Goal: Task Accomplishment & Management: Manage account settings

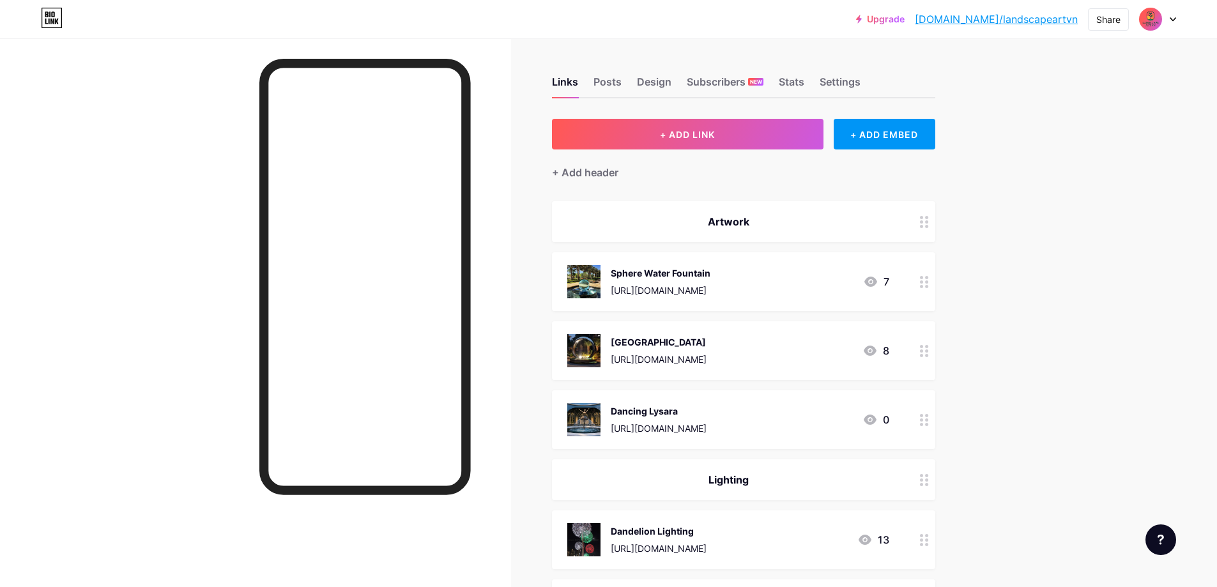
click at [1015, 17] on link "[DOMAIN_NAME]/landscapeartvn" at bounding box center [996, 18] width 163 height 15
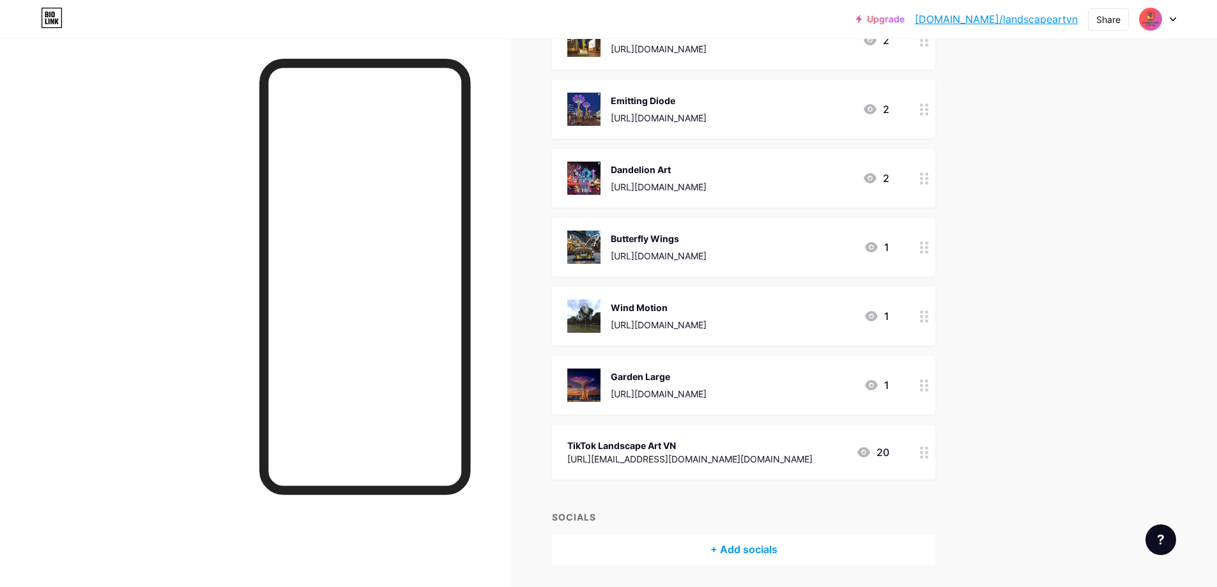
scroll to position [1149, 0]
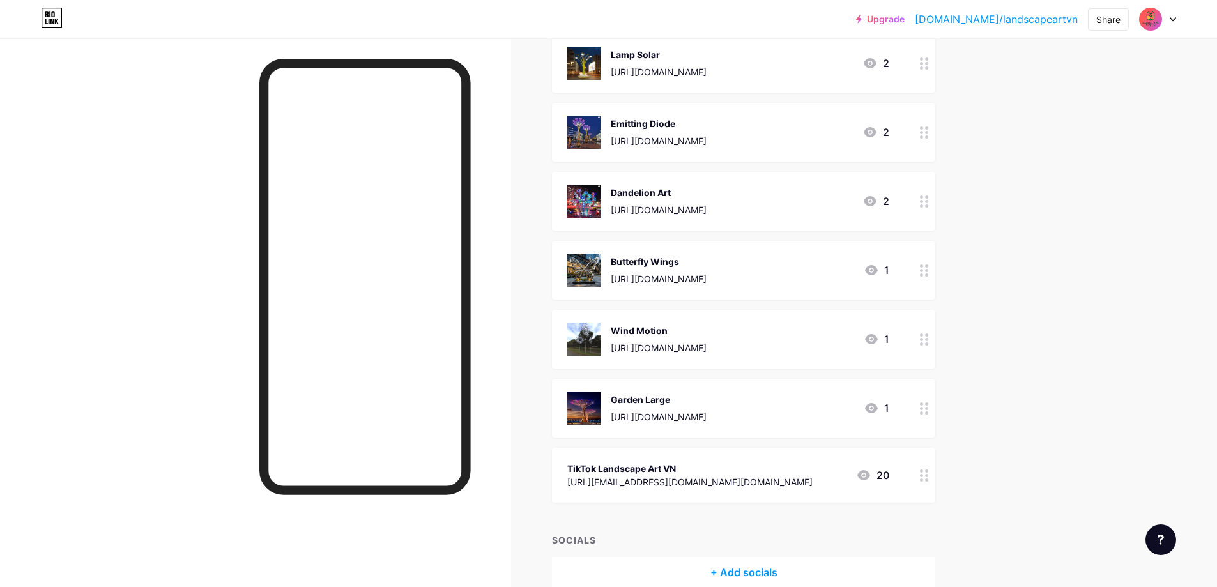
drag, startPoint x: 931, startPoint y: 410, endPoint x: 975, endPoint y: 442, distance: 54.4
click at [929, 409] on icon at bounding box center [924, 408] width 9 height 12
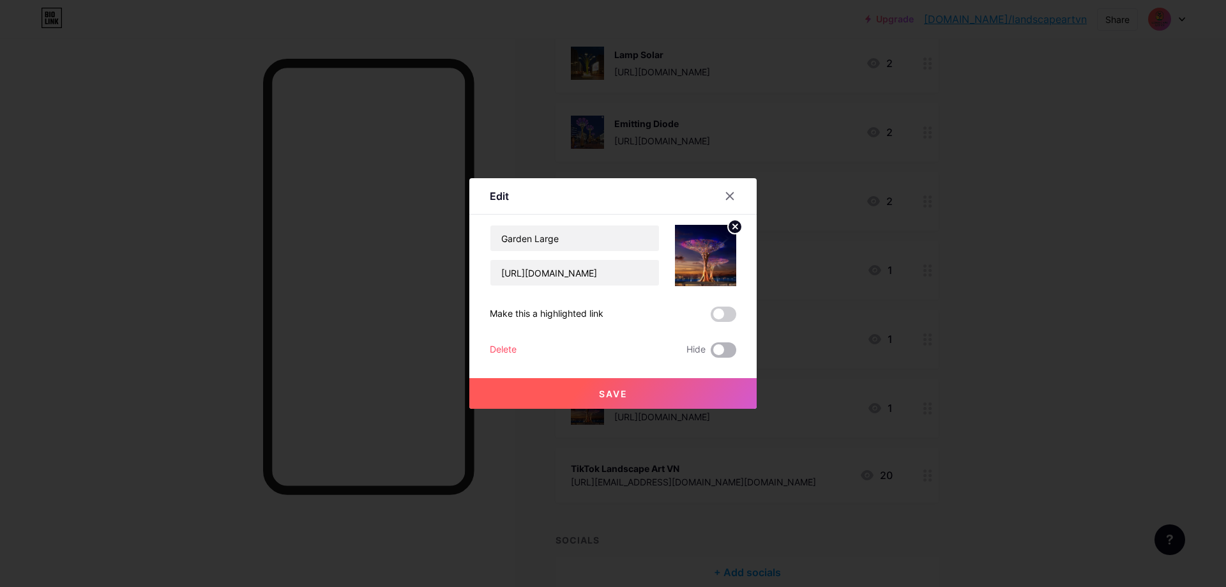
click at [723, 354] on span at bounding box center [724, 349] width 26 height 15
click at [711, 353] on input "checkbox" at bounding box center [711, 353] width 0 height 0
click at [606, 390] on span "Save" at bounding box center [613, 393] width 29 height 11
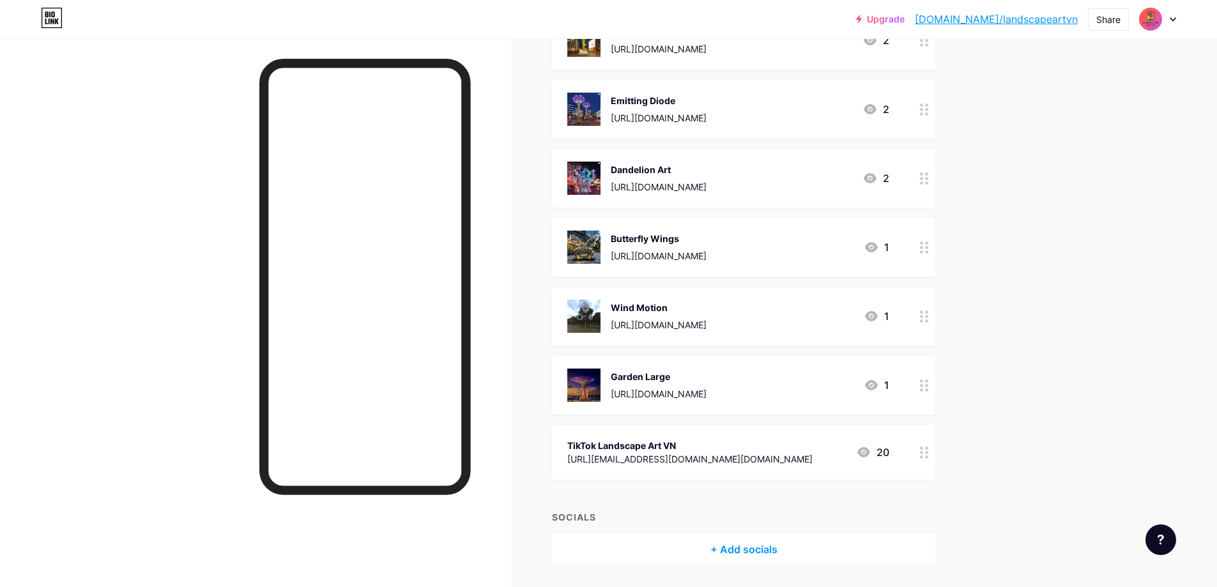
scroll to position [1212, 0]
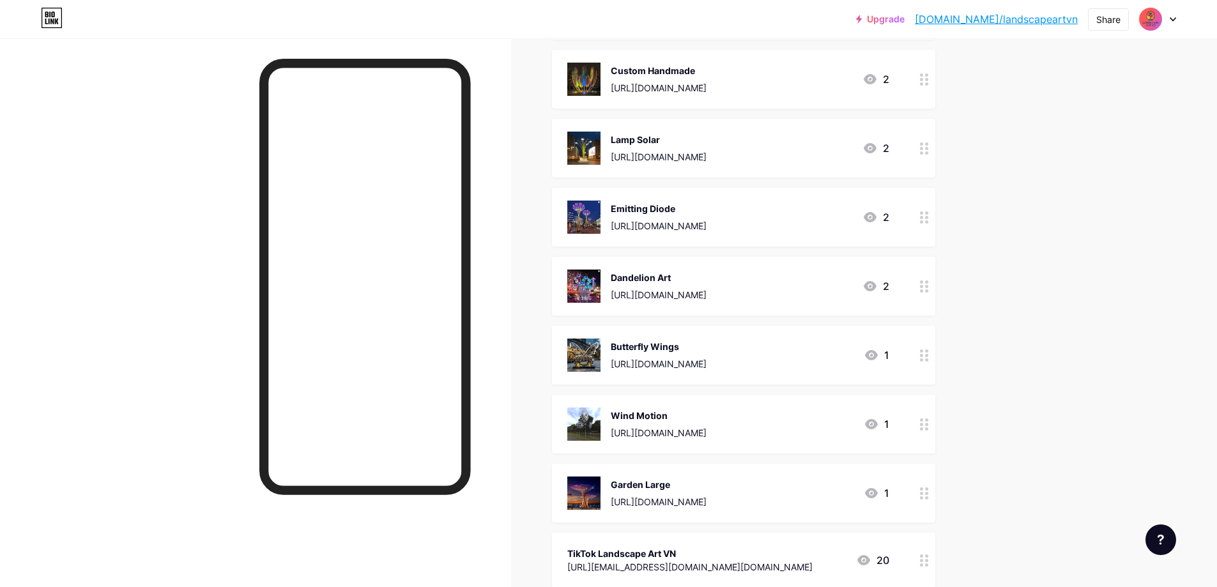
scroll to position [1212, 0]
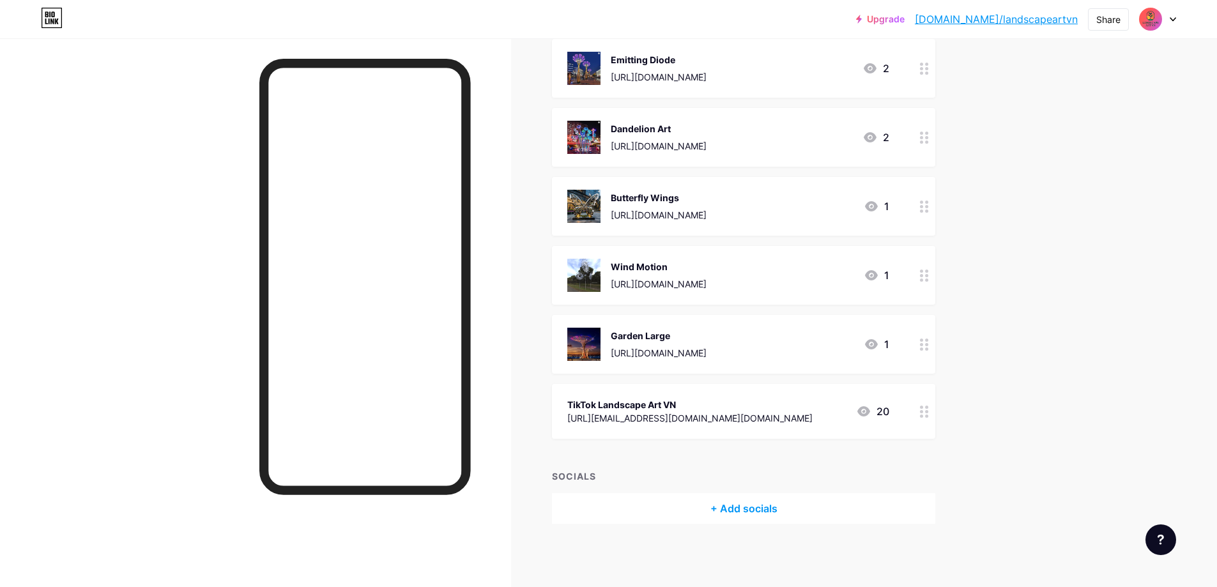
click at [928, 345] on circle at bounding box center [926, 344] width 3 height 3
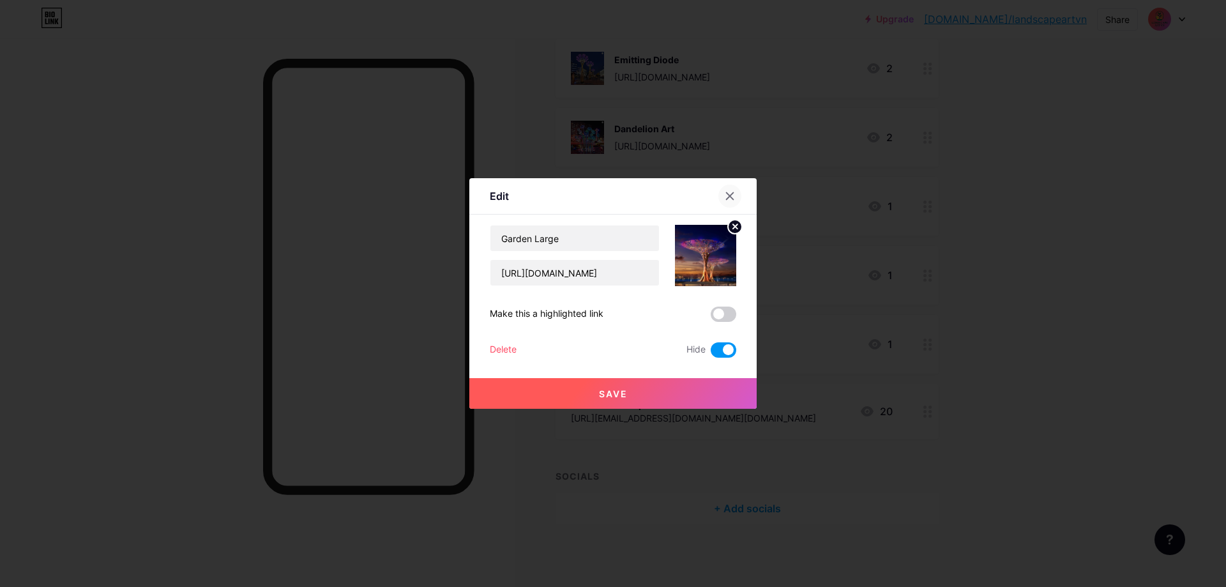
click at [727, 197] on icon at bounding box center [730, 196] width 7 height 7
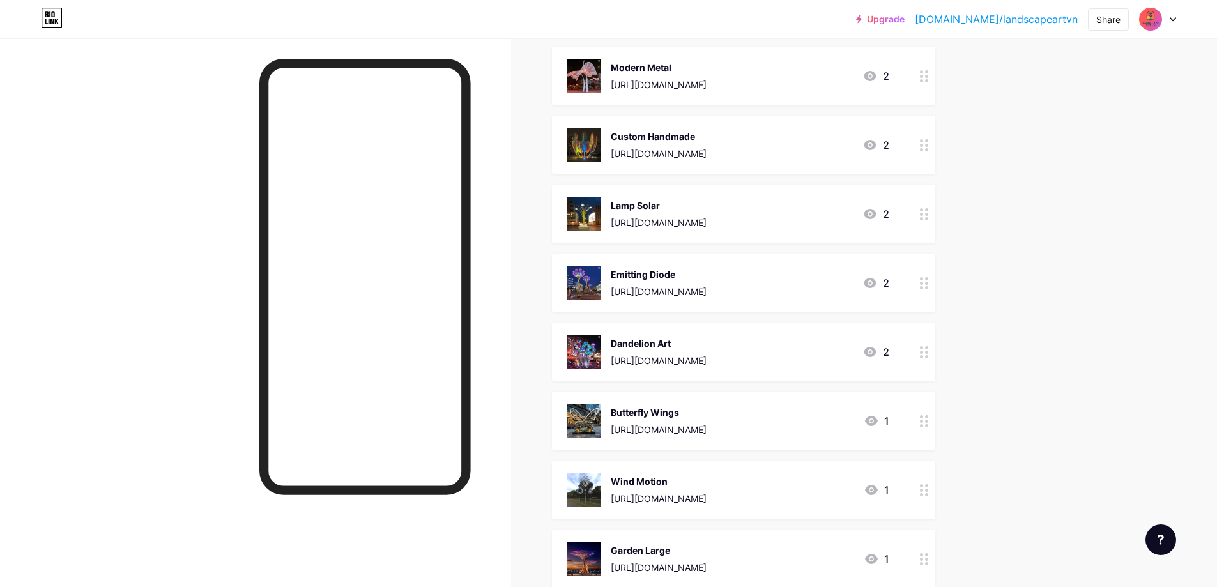
scroll to position [1021, 0]
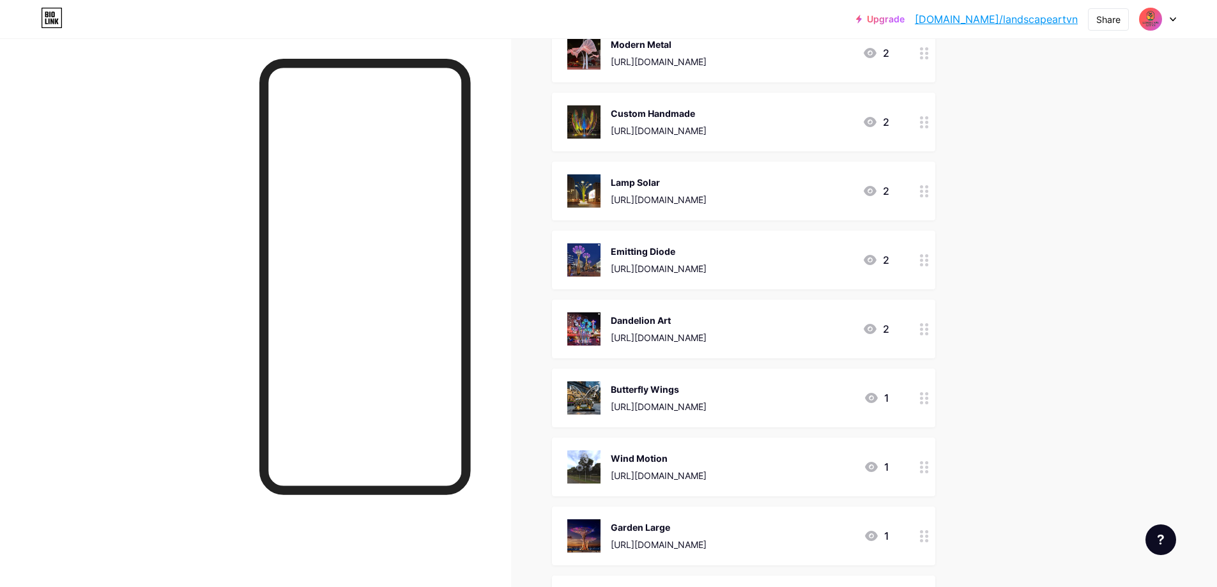
click at [928, 263] on icon at bounding box center [924, 260] width 9 height 12
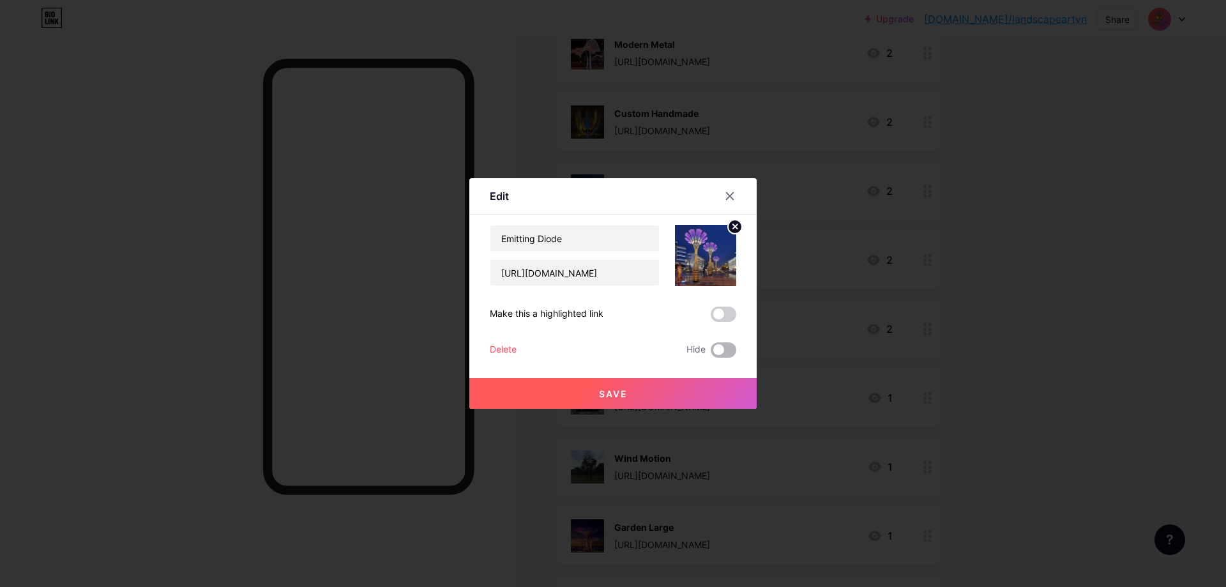
click at [721, 349] on span at bounding box center [724, 349] width 26 height 15
click at [711, 353] on input "checkbox" at bounding box center [711, 353] width 0 height 0
click at [628, 388] on button "Save" at bounding box center [613, 393] width 287 height 31
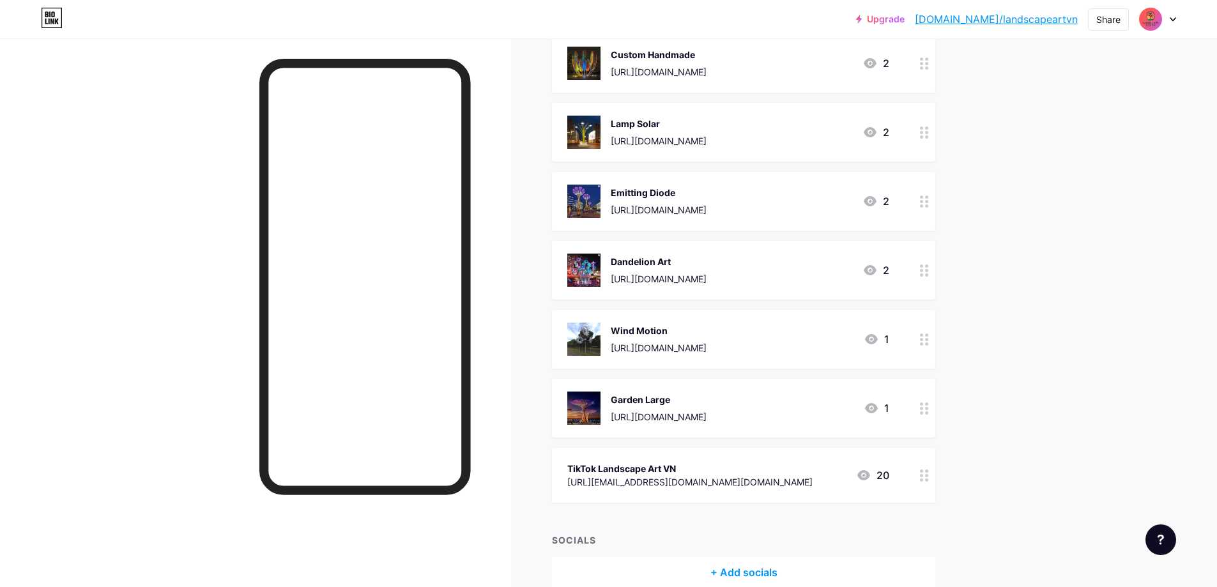
scroll to position [1085, 0]
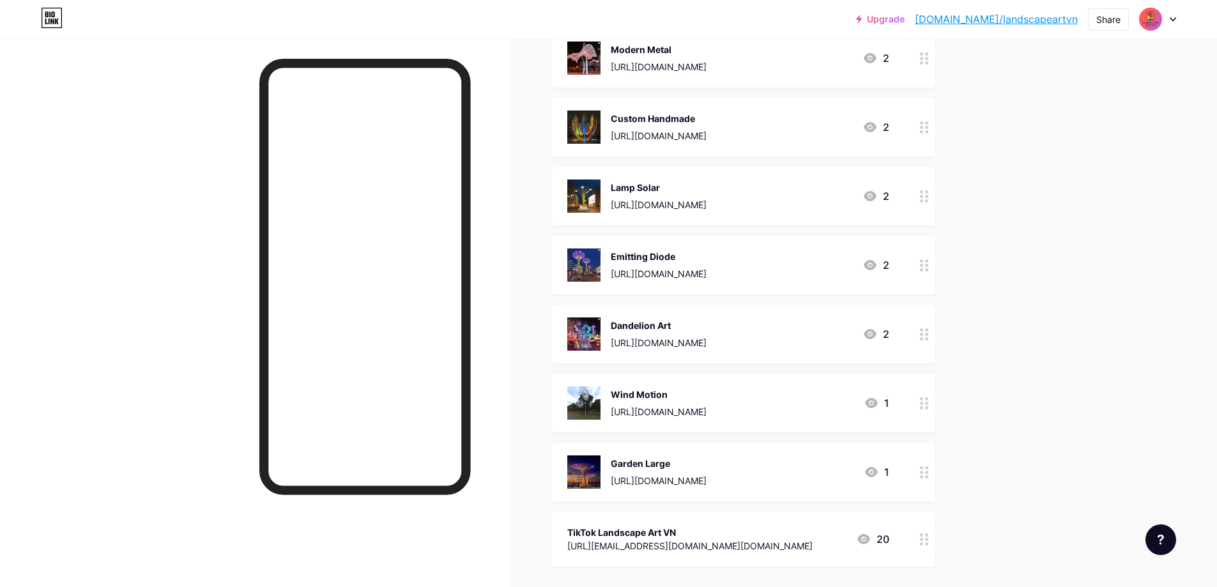
click at [929, 475] on icon at bounding box center [924, 472] width 9 height 12
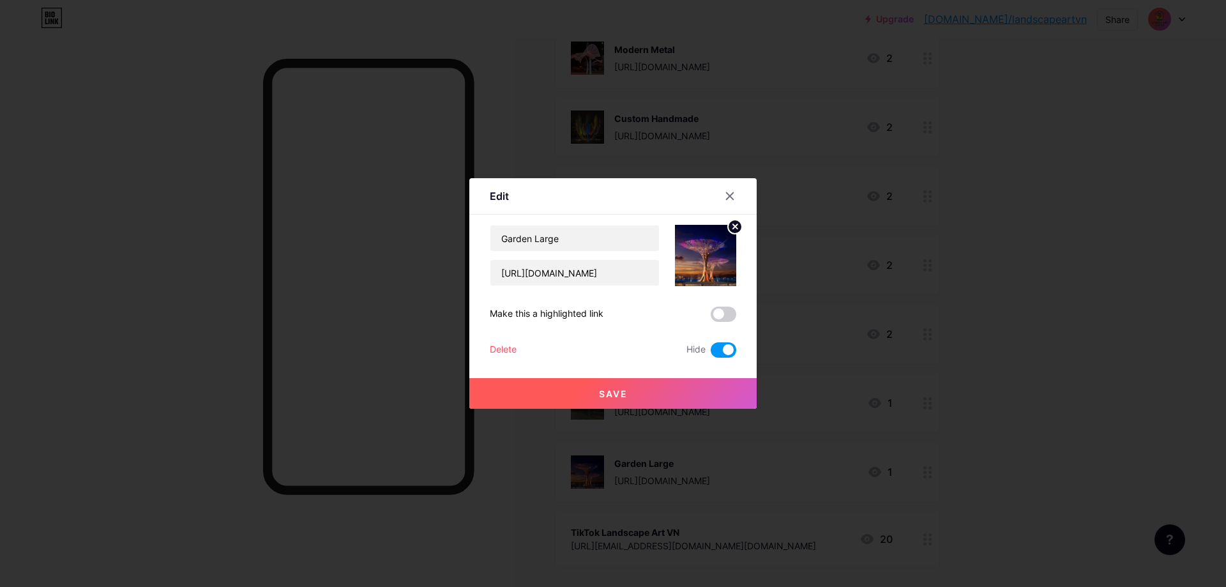
click at [929, 475] on div at bounding box center [613, 293] width 1226 height 587
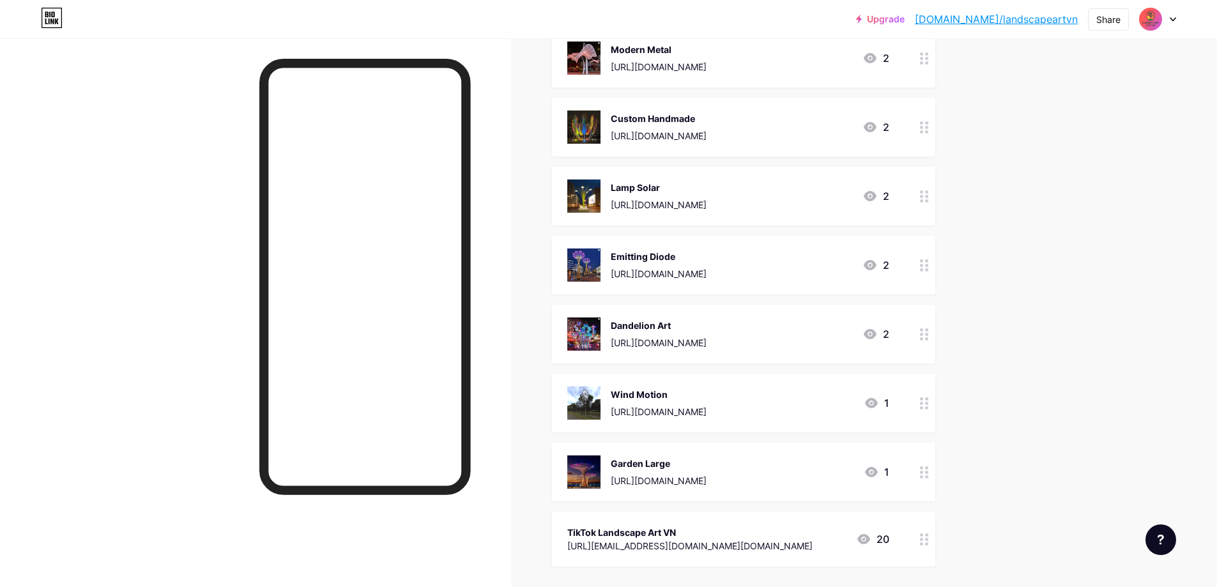
click at [928, 339] on circle at bounding box center [926, 338] width 3 height 3
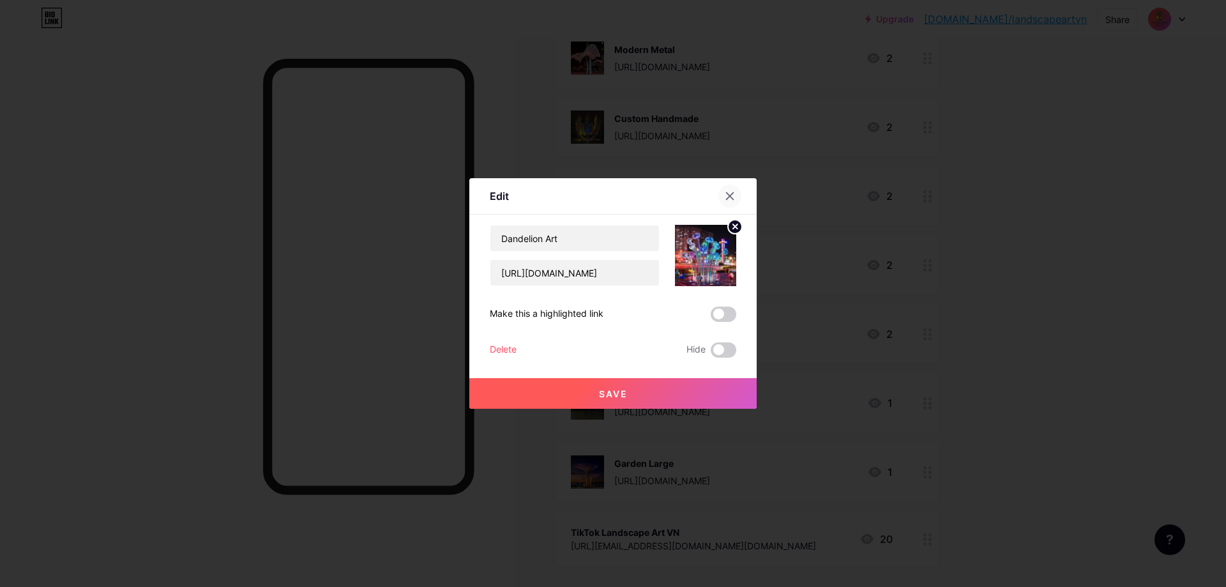
click at [725, 199] on icon at bounding box center [730, 196] width 10 height 10
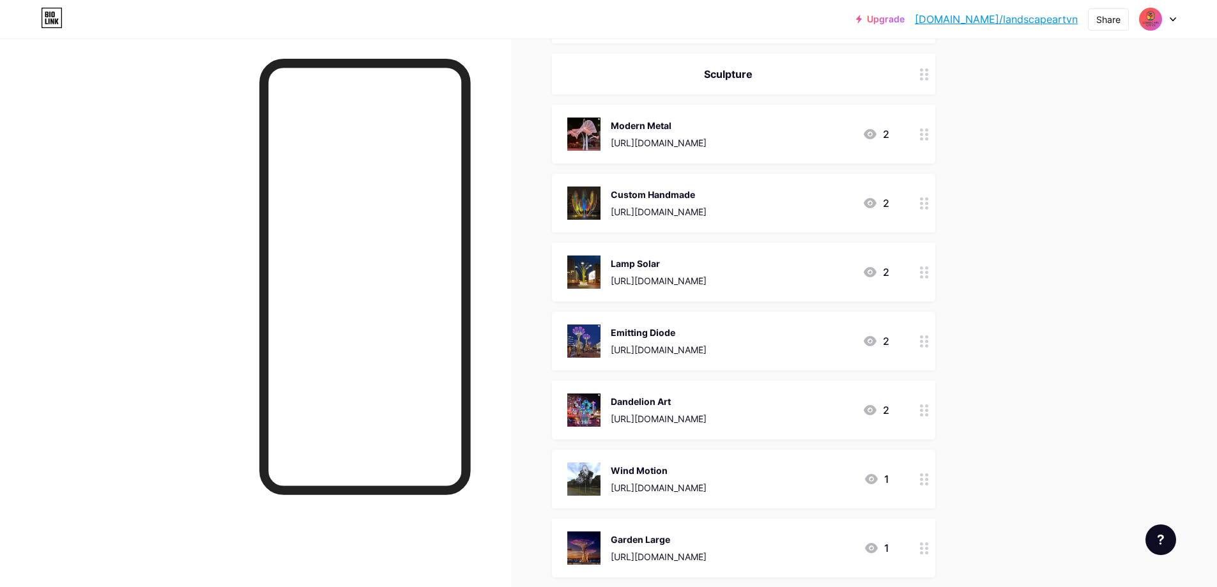
scroll to position [829, 0]
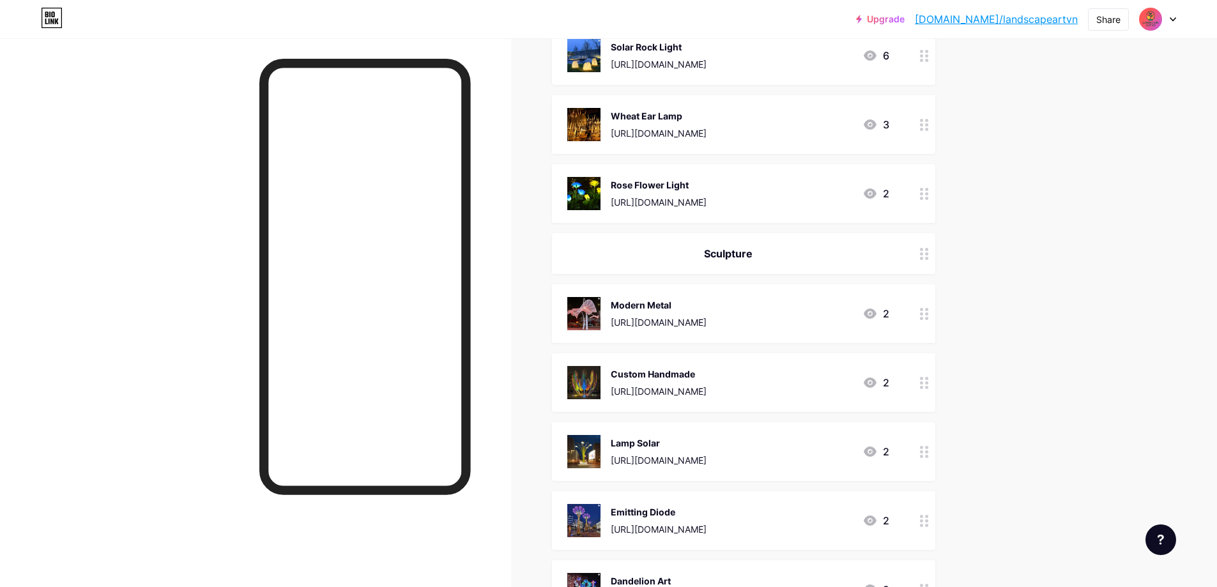
click at [928, 253] on circle at bounding box center [926, 253] width 3 height 3
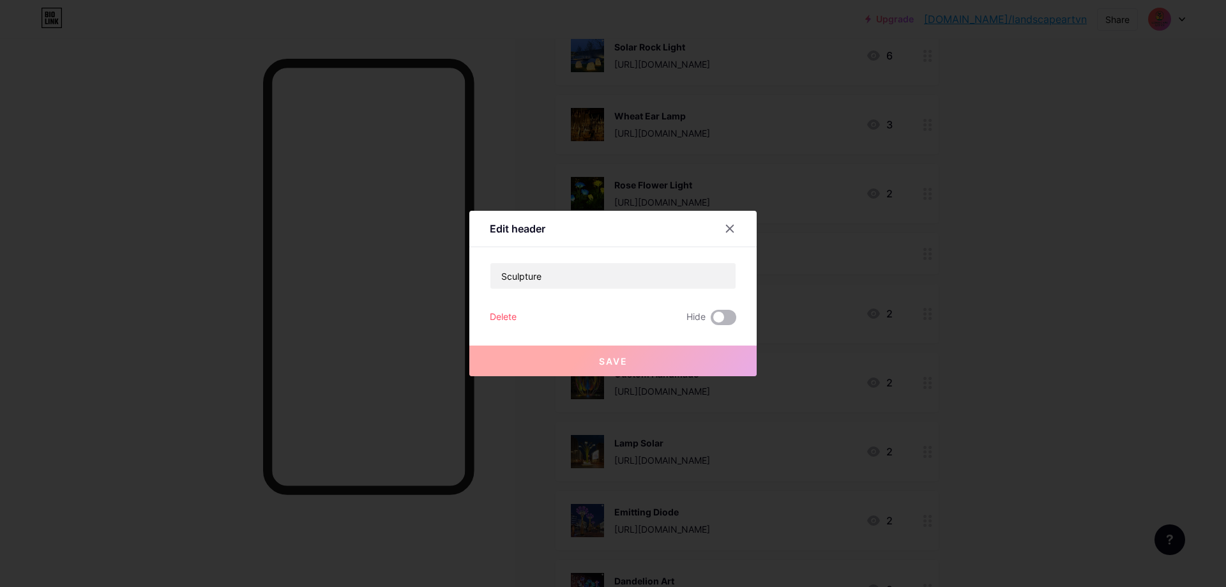
click at [721, 316] on span at bounding box center [724, 317] width 26 height 15
click at [711, 321] on input "checkbox" at bounding box center [711, 321] width 0 height 0
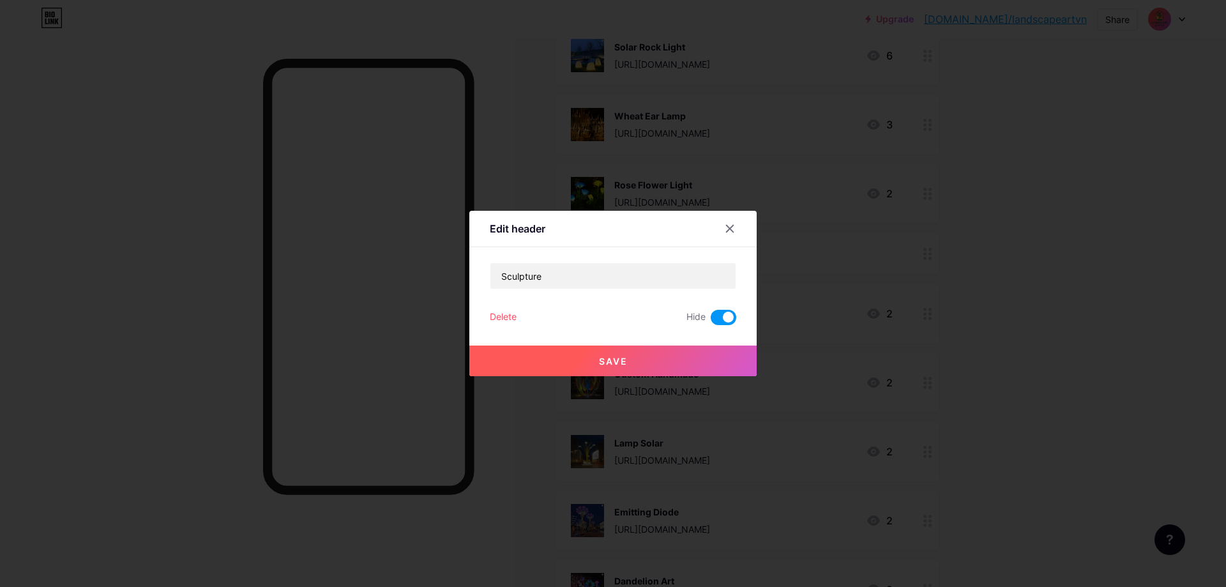
click at [599, 358] on span "Save" at bounding box center [613, 361] width 29 height 11
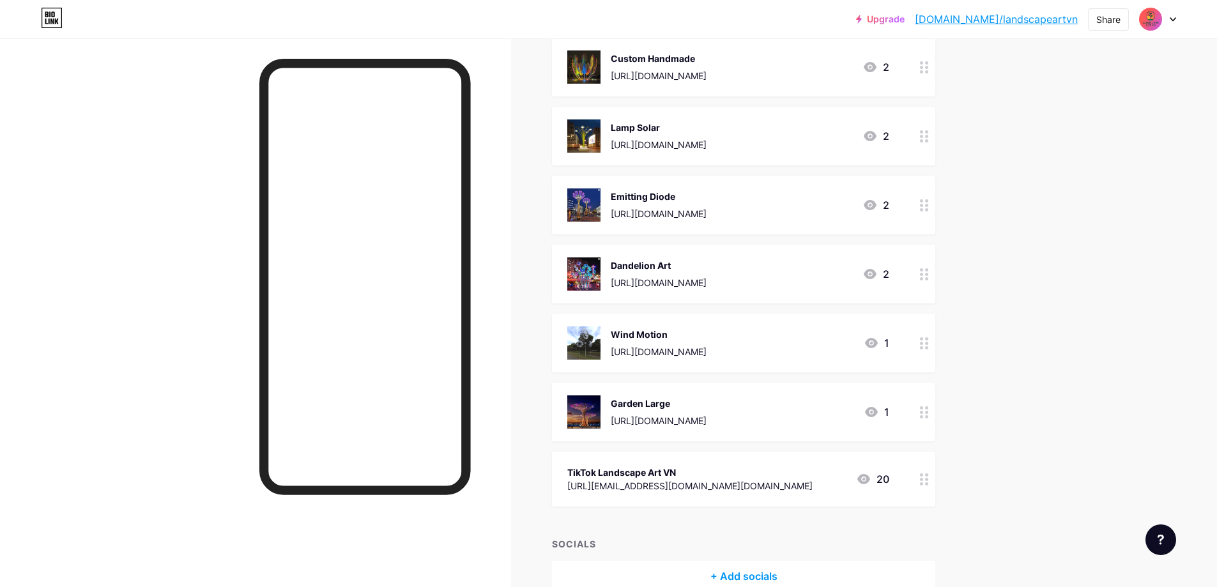
scroll to position [957, 0]
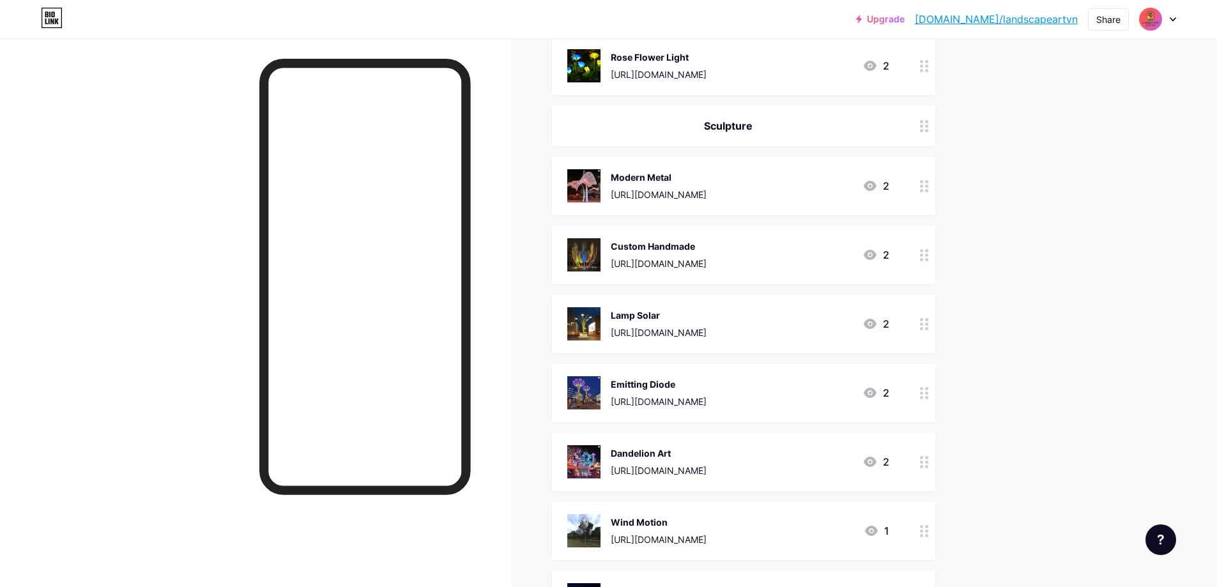
click at [922, 188] on div at bounding box center [924, 186] width 22 height 59
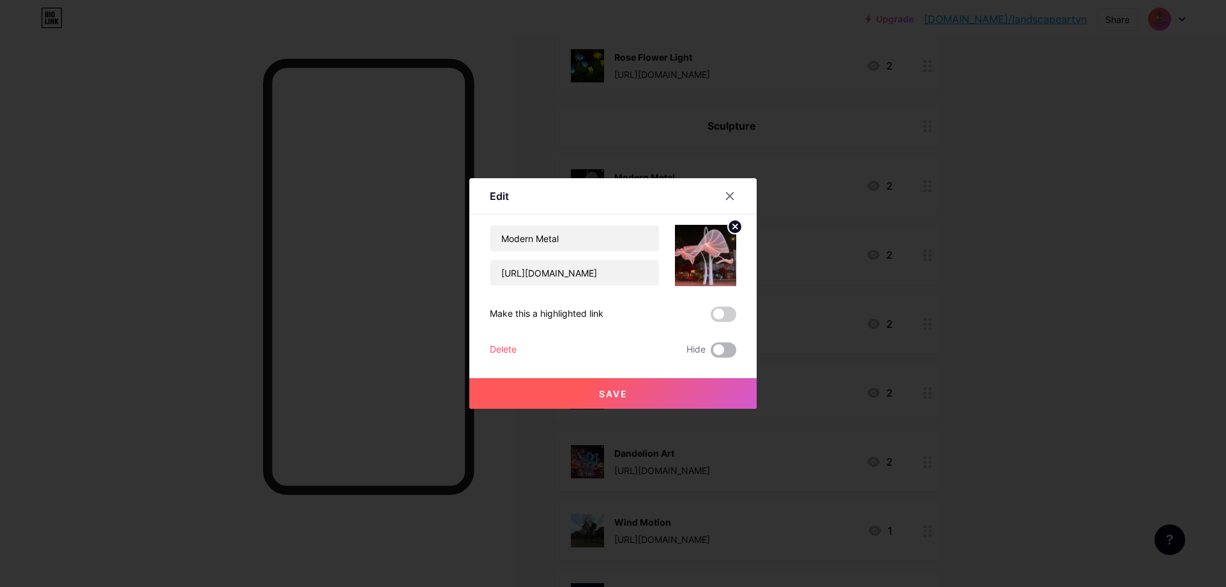
click at [716, 353] on span at bounding box center [724, 349] width 26 height 15
click at [711, 353] on input "checkbox" at bounding box center [711, 353] width 0 height 0
click at [666, 393] on button "Save" at bounding box center [613, 393] width 287 height 31
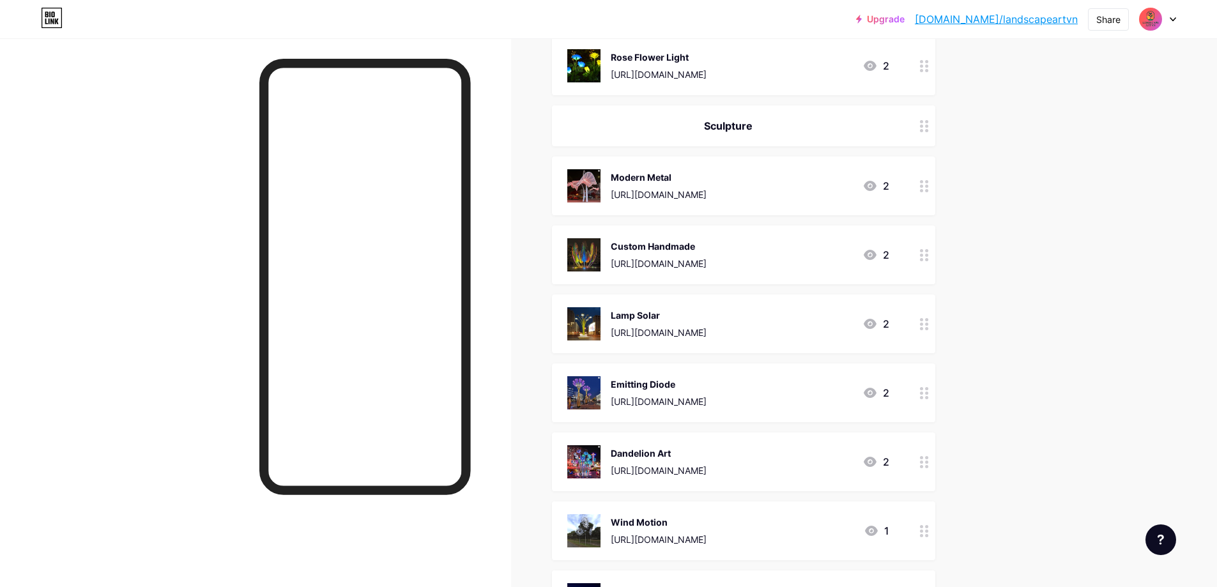
click at [933, 263] on div at bounding box center [924, 254] width 22 height 59
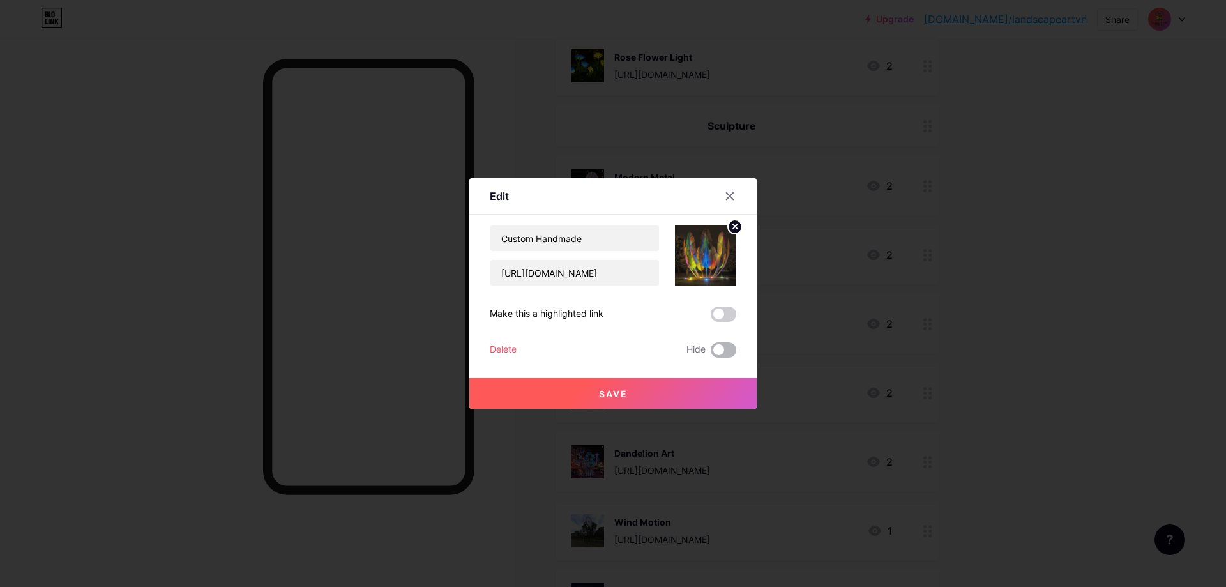
drag, startPoint x: 710, startPoint y: 349, endPoint x: 711, endPoint y: 356, distance: 7.7
click at [711, 351] on span at bounding box center [724, 349] width 26 height 15
click at [711, 353] on input "checkbox" at bounding box center [711, 353] width 0 height 0
click at [672, 388] on button "Save" at bounding box center [613, 393] width 287 height 31
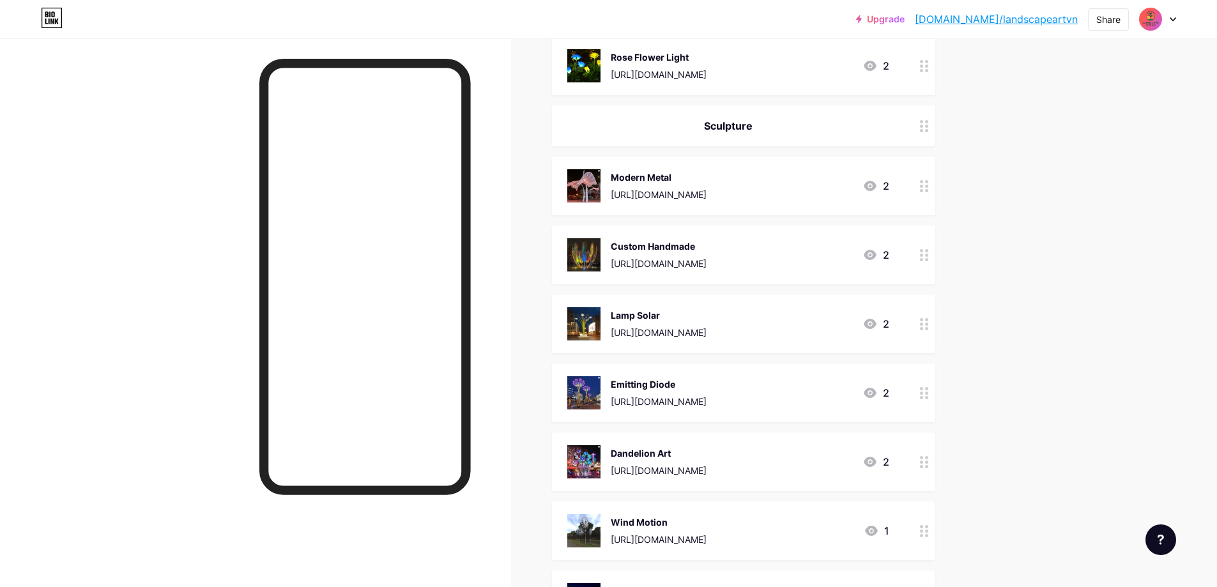
click at [927, 325] on icon at bounding box center [924, 324] width 9 height 12
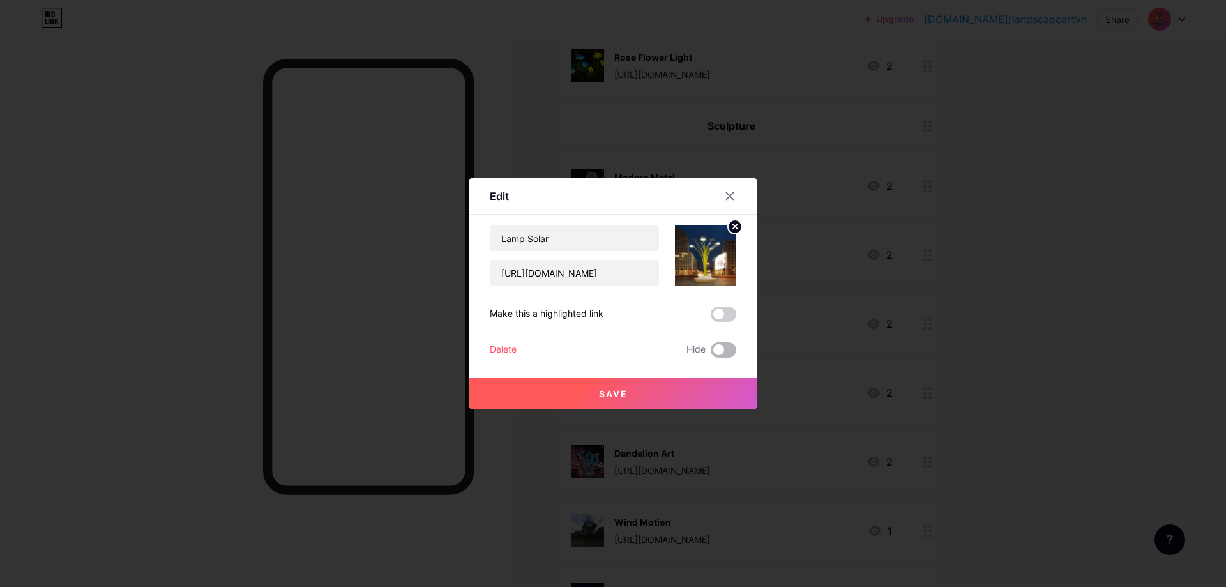
click at [726, 349] on span at bounding box center [724, 349] width 26 height 15
click at [711, 353] on input "checkbox" at bounding box center [711, 353] width 0 height 0
click at [666, 389] on button "Save" at bounding box center [613, 393] width 287 height 31
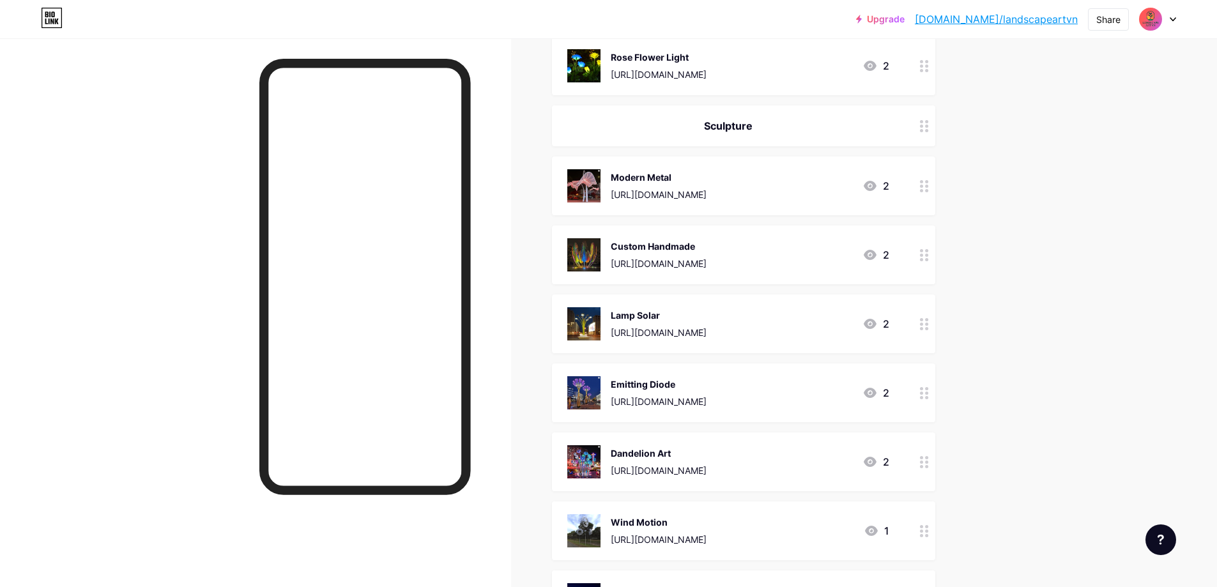
click at [928, 392] on icon at bounding box center [924, 393] width 9 height 12
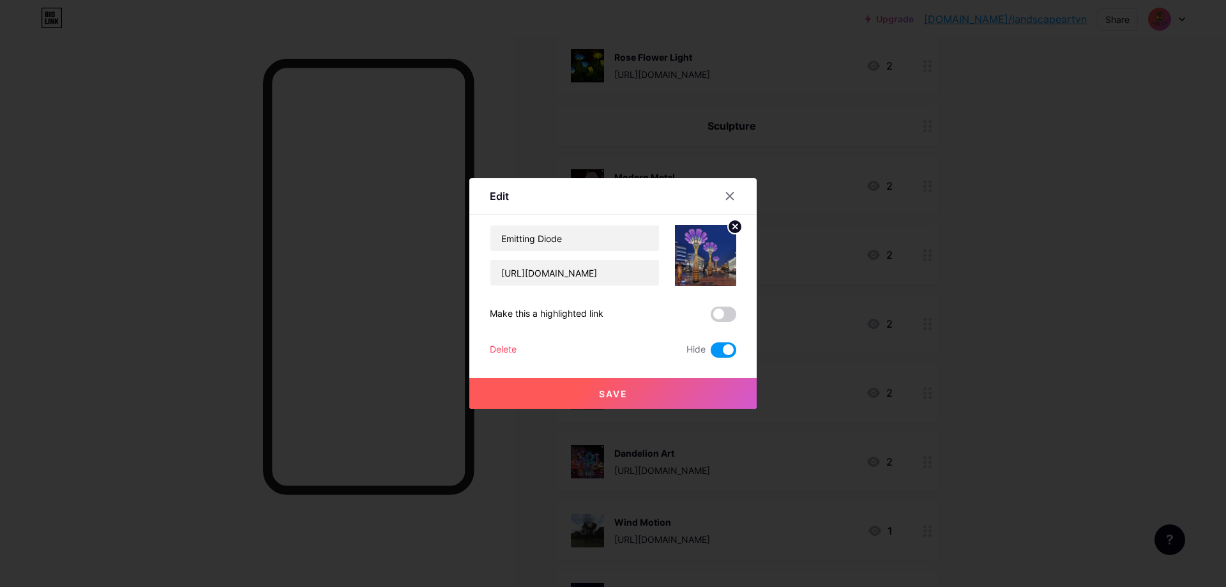
drag, startPoint x: 731, startPoint y: 190, endPoint x: 827, endPoint y: 346, distance: 182.1
click at [733, 191] on div at bounding box center [730, 196] width 23 height 23
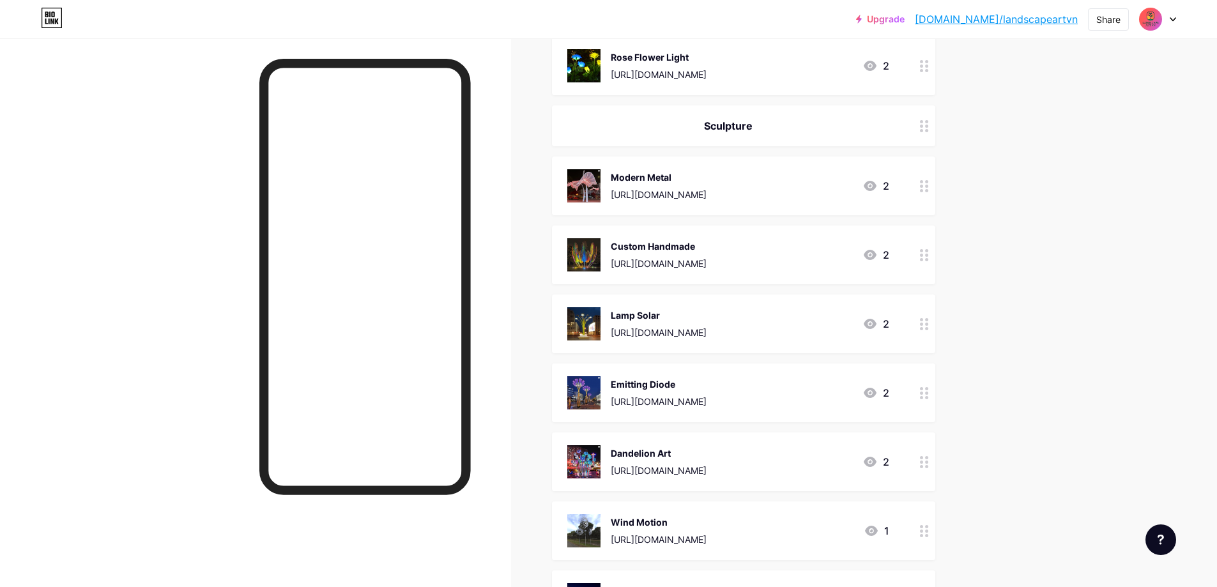
click at [928, 461] on icon at bounding box center [924, 462] width 9 height 12
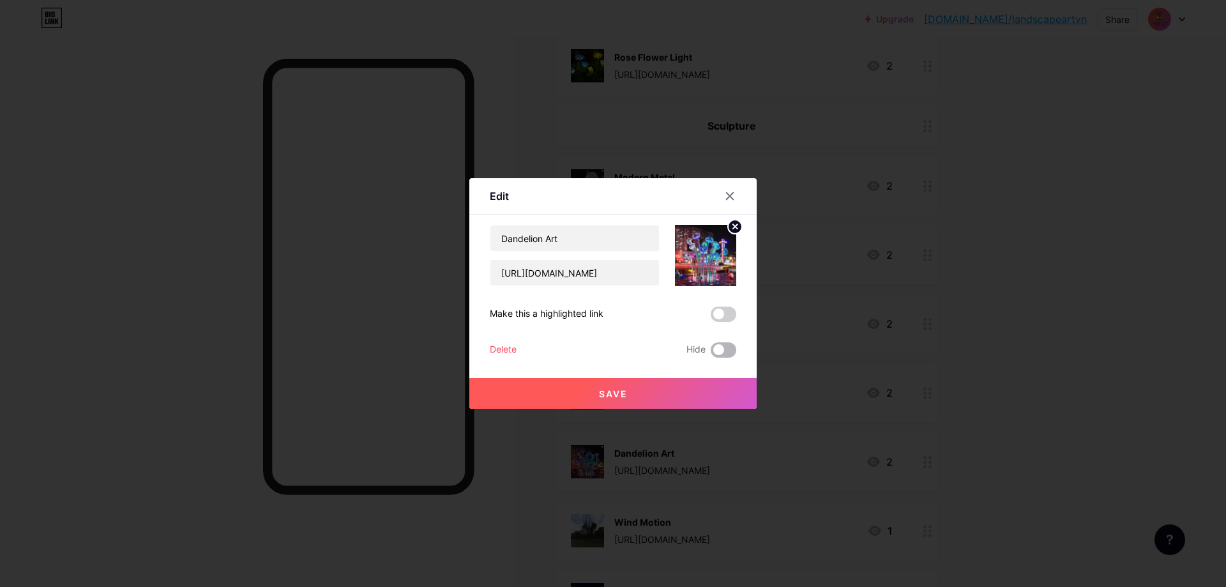
click at [724, 351] on span at bounding box center [724, 349] width 26 height 15
click at [711, 353] on input "checkbox" at bounding box center [711, 353] width 0 height 0
click at [691, 393] on button "Save" at bounding box center [613, 393] width 287 height 31
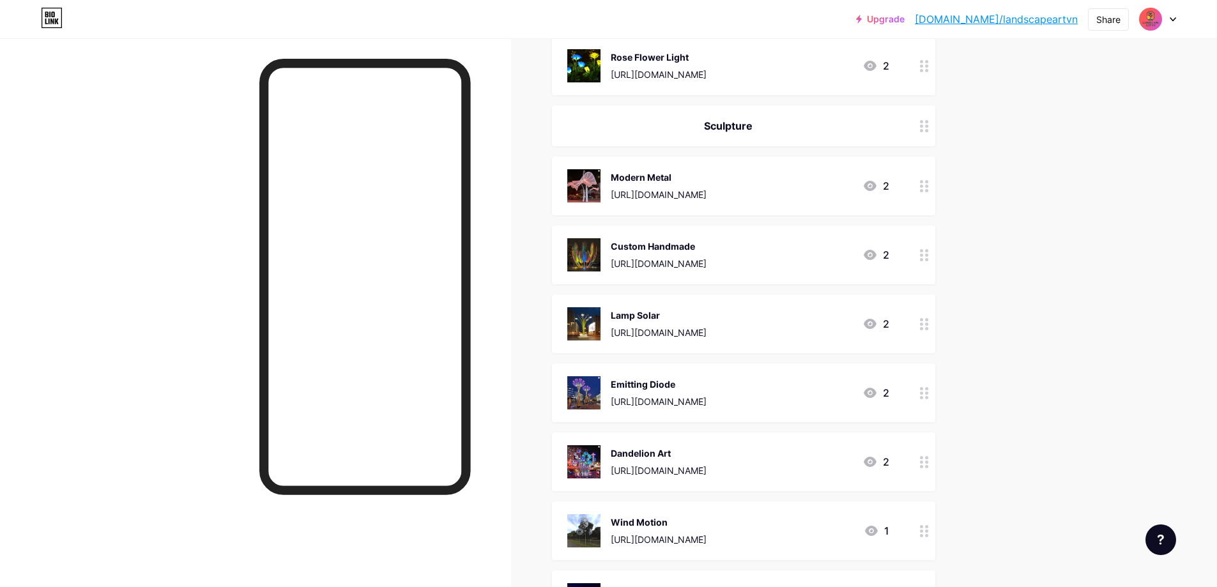
click at [929, 532] on icon at bounding box center [924, 531] width 9 height 12
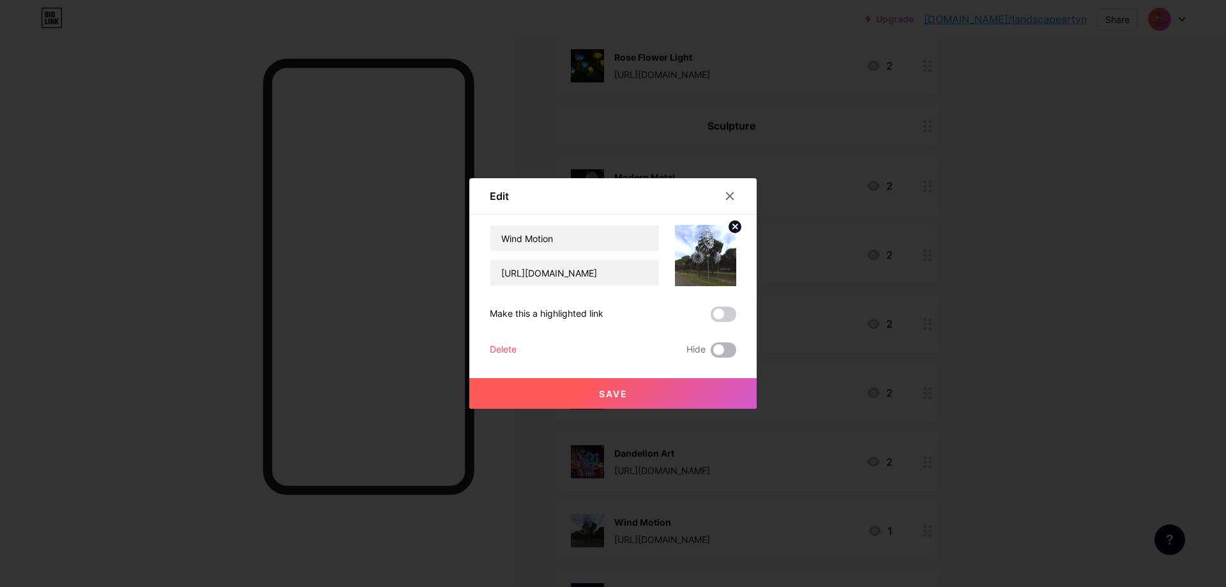
click at [721, 348] on span at bounding box center [724, 349] width 26 height 15
click at [711, 353] on input "checkbox" at bounding box center [711, 353] width 0 height 0
click at [693, 381] on button "Save" at bounding box center [613, 393] width 287 height 31
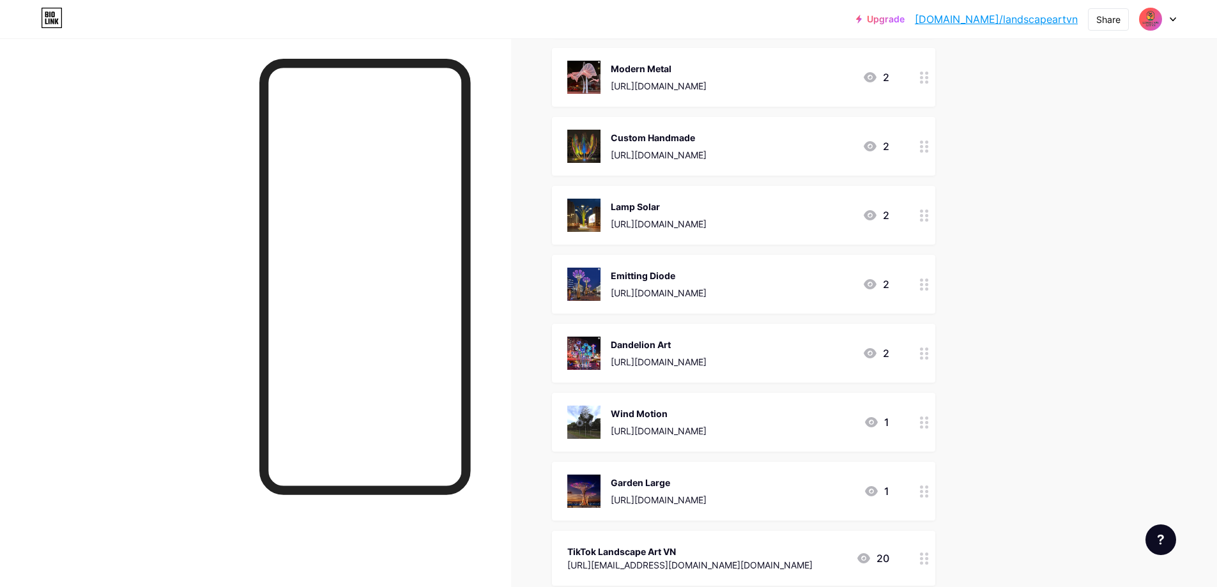
scroll to position [1085, 0]
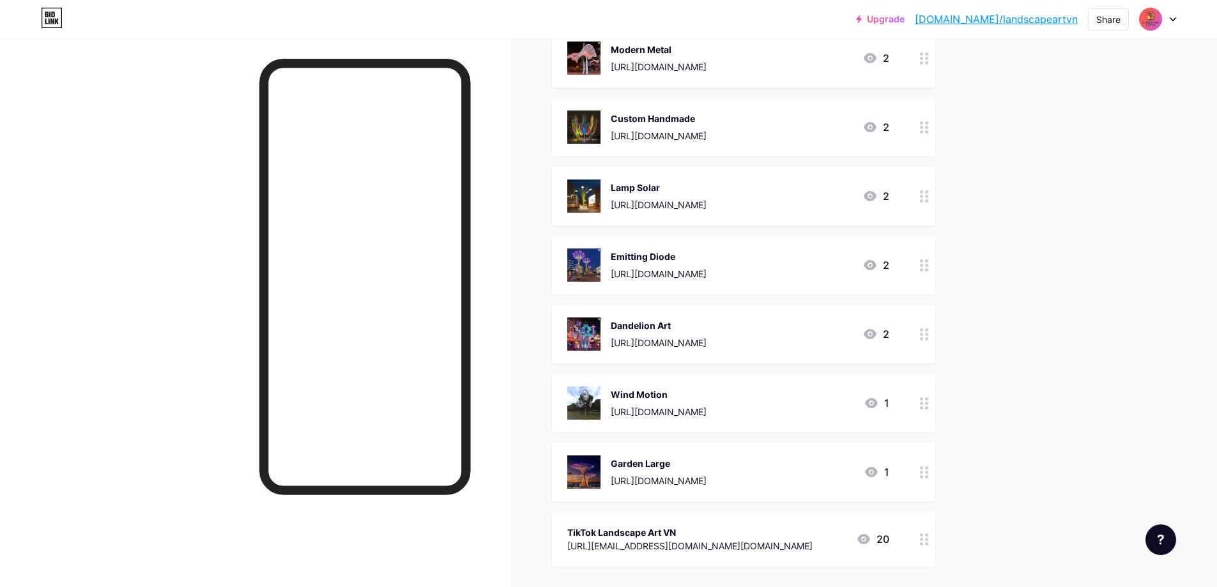
click at [930, 481] on div at bounding box center [924, 472] width 22 height 59
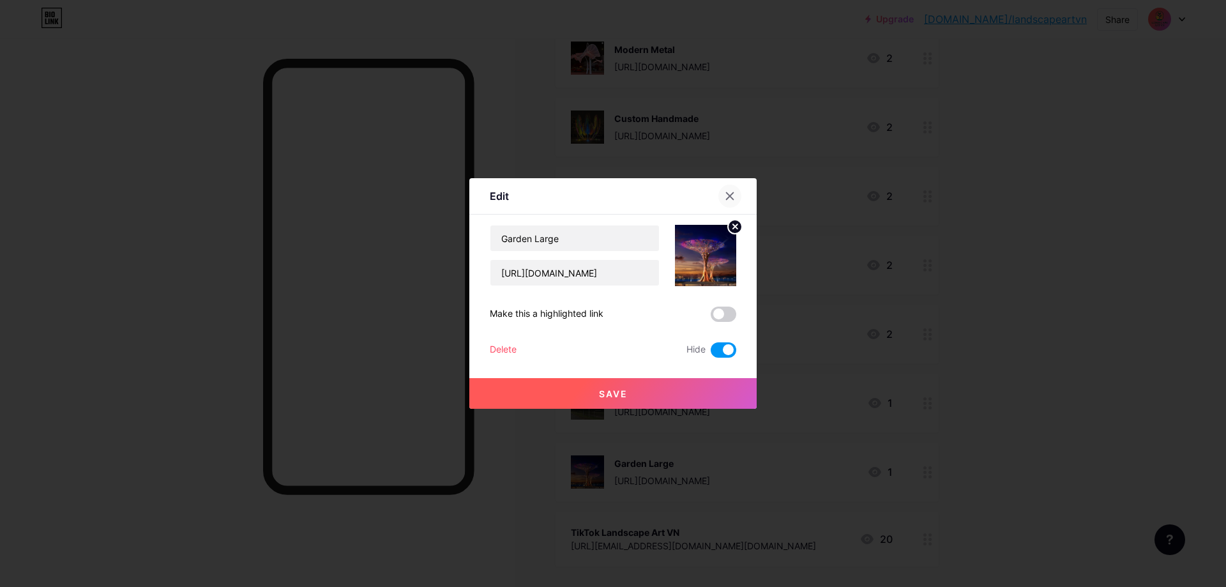
click at [732, 198] on div at bounding box center [730, 196] width 23 height 23
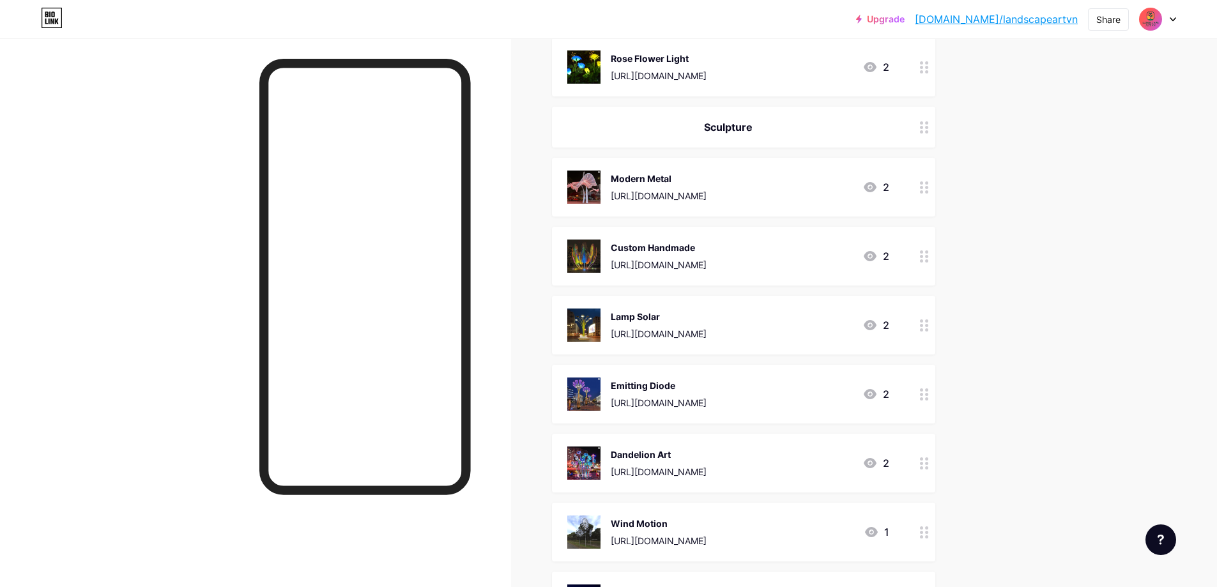
scroll to position [829, 0]
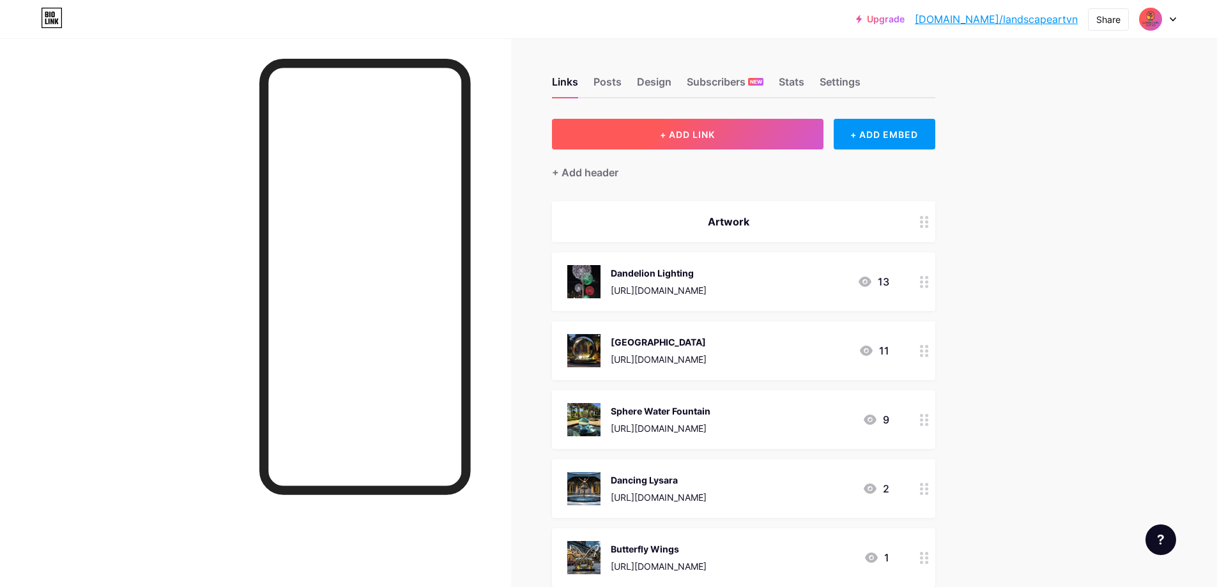
click at [726, 135] on button "+ ADD LINK" at bounding box center [687, 134] width 271 height 31
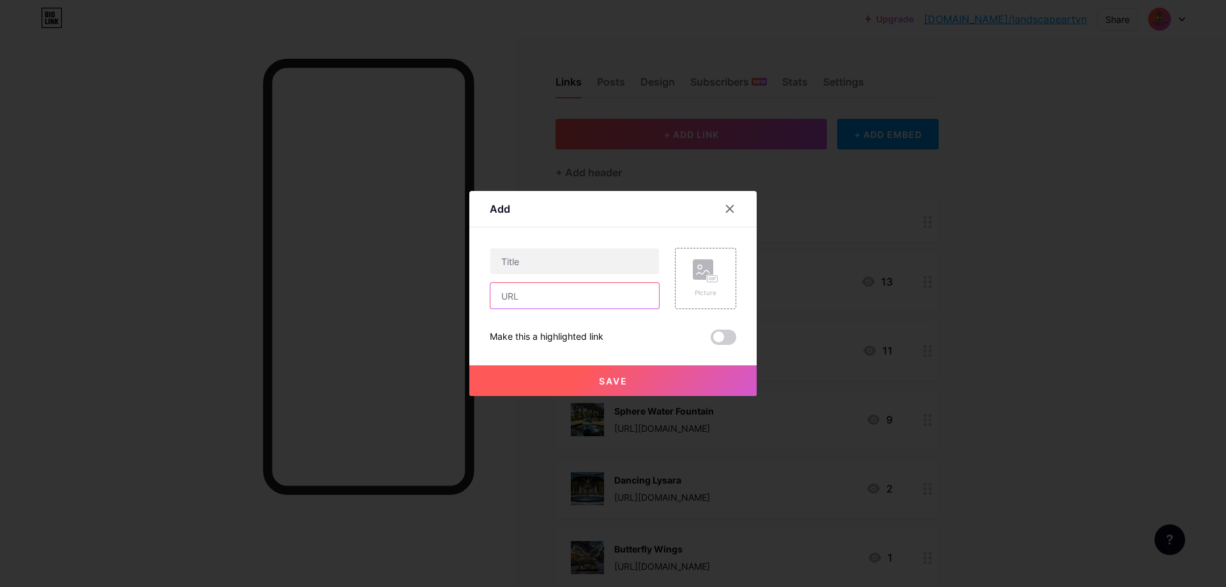
click at [544, 298] on input "text" at bounding box center [575, 296] width 169 height 26
paste input "[URL][DOMAIN_NAME]"
type input "[URL][DOMAIN_NAME]"
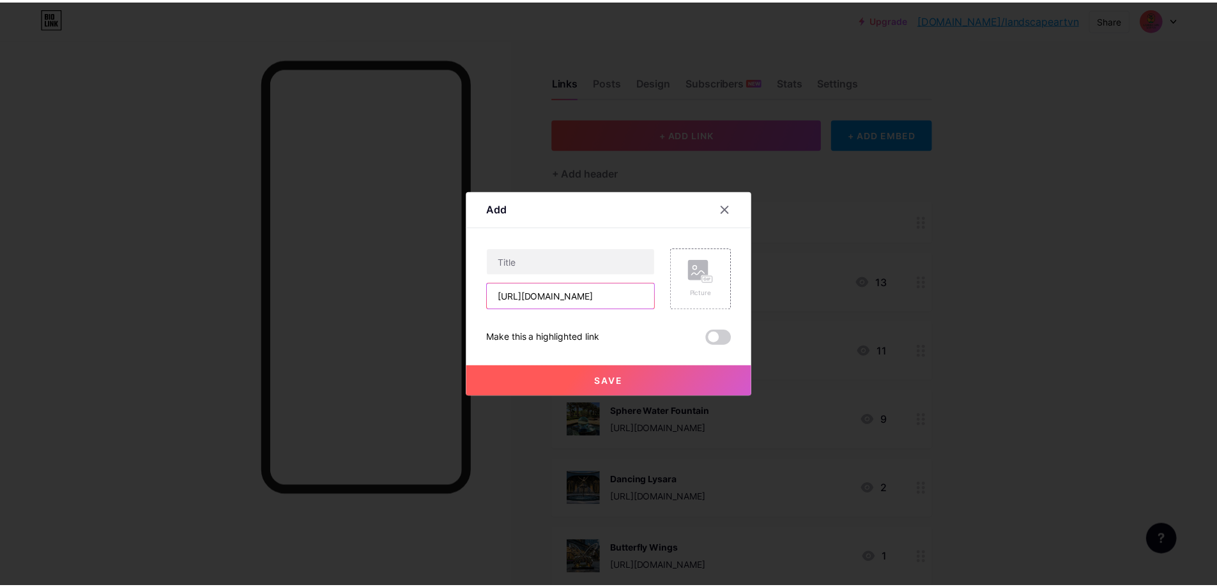
scroll to position [0, 0]
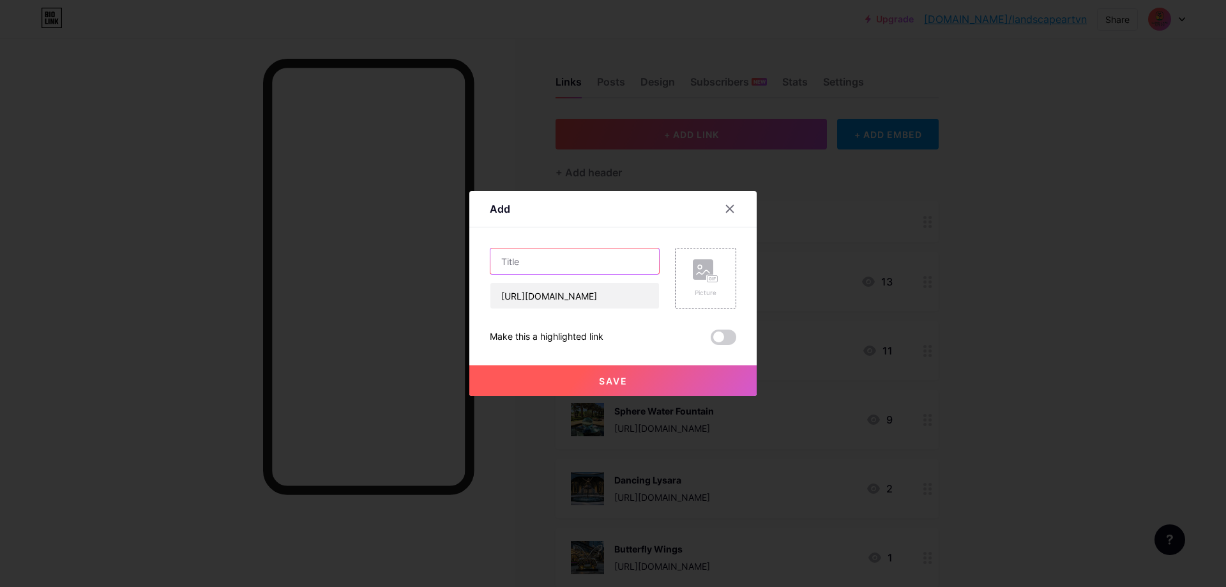
click at [558, 268] on input "text" at bounding box center [575, 261] width 169 height 26
paste input "Metal Modern"
type input "Metal Modern"
click at [700, 268] on rect at bounding box center [703, 269] width 20 height 20
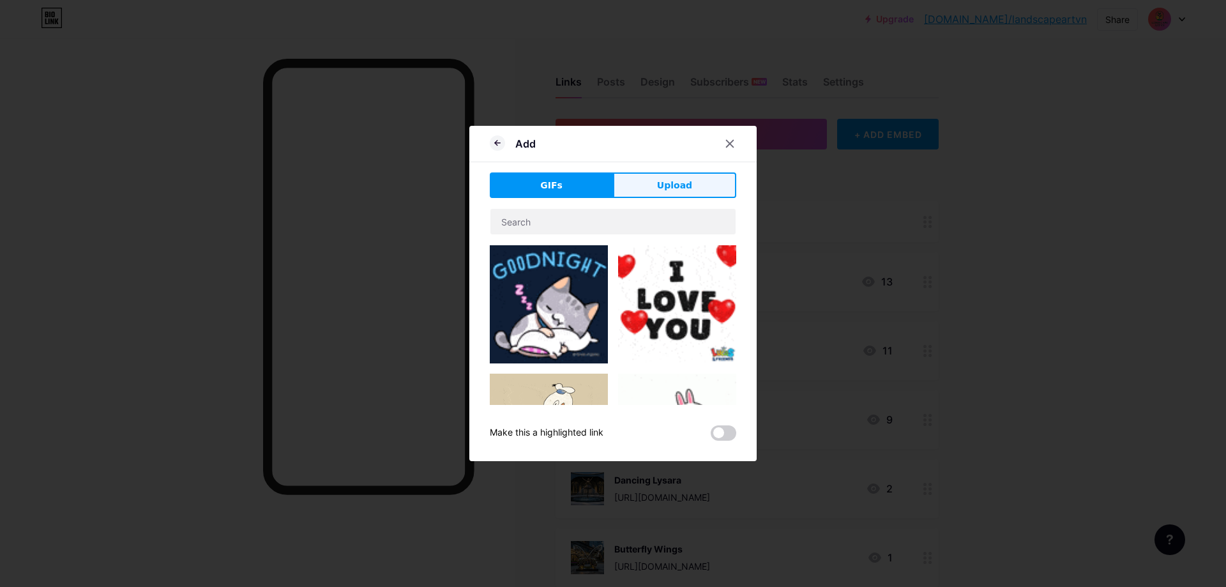
click at [662, 191] on span "Upload" at bounding box center [674, 185] width 35 height 13
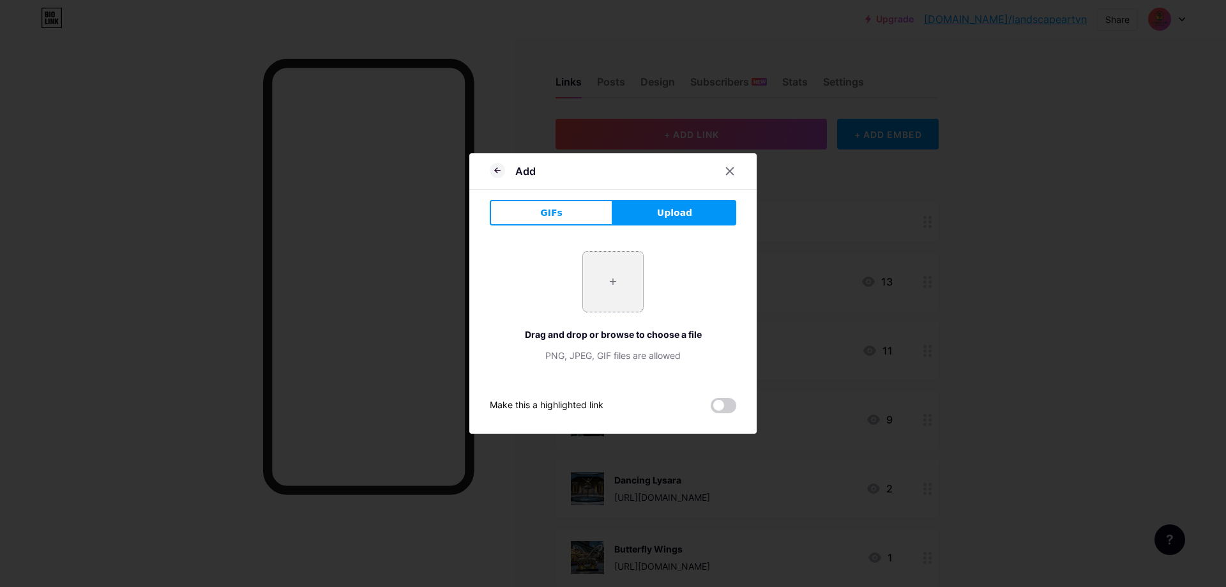
click at [625, 273] on input "file" at bounding box center [613, 282] width 60 height 60
click at [618, 283] on input "file" at bounding box center [613, 282] width 60 height 60
type input "C:\fakepath\4c3e25c873a2a2d982123e169911b0be (1).jpg"
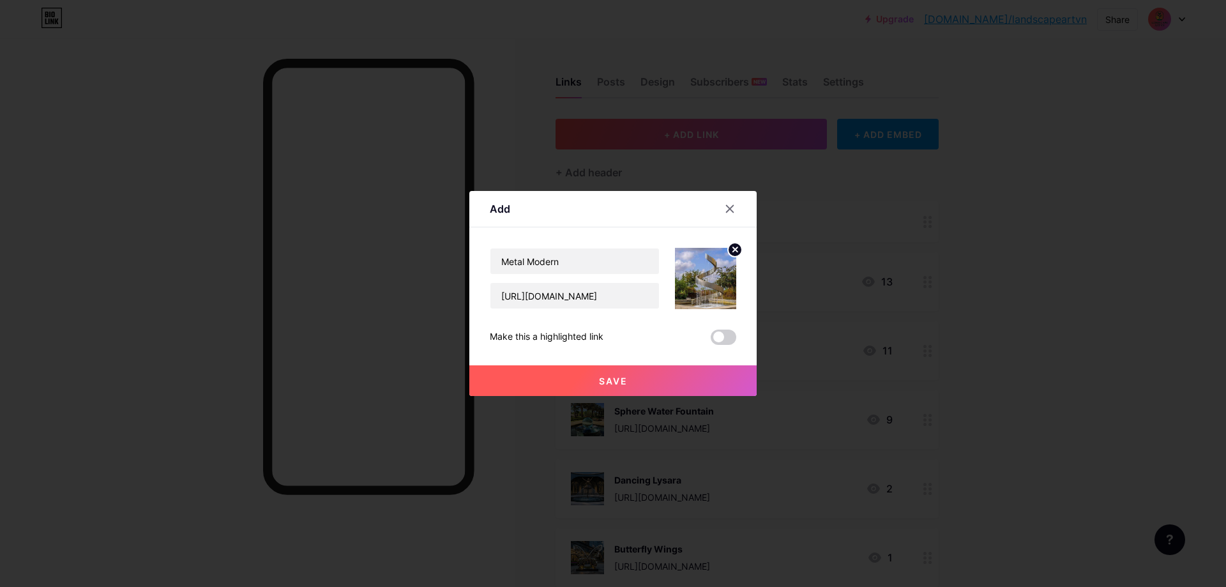
click at [714, 340] on span at bounding box center [724, 337] width 26 height 15
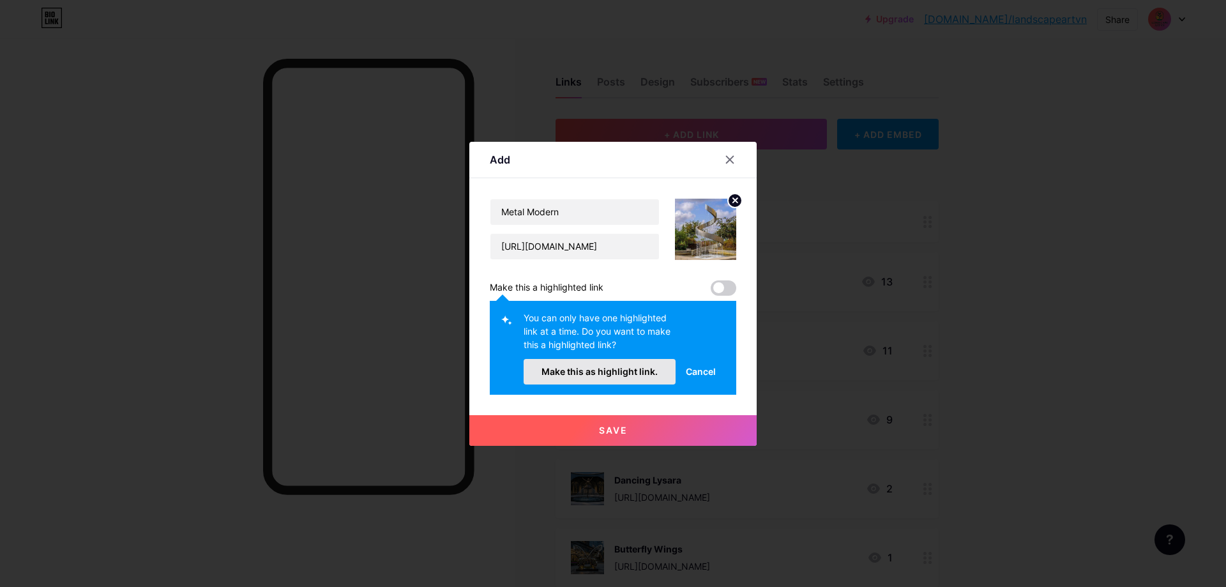
click at [599, 370] on span "Make this as highlight link." at bounding box center [600, 371] width 116 height 11
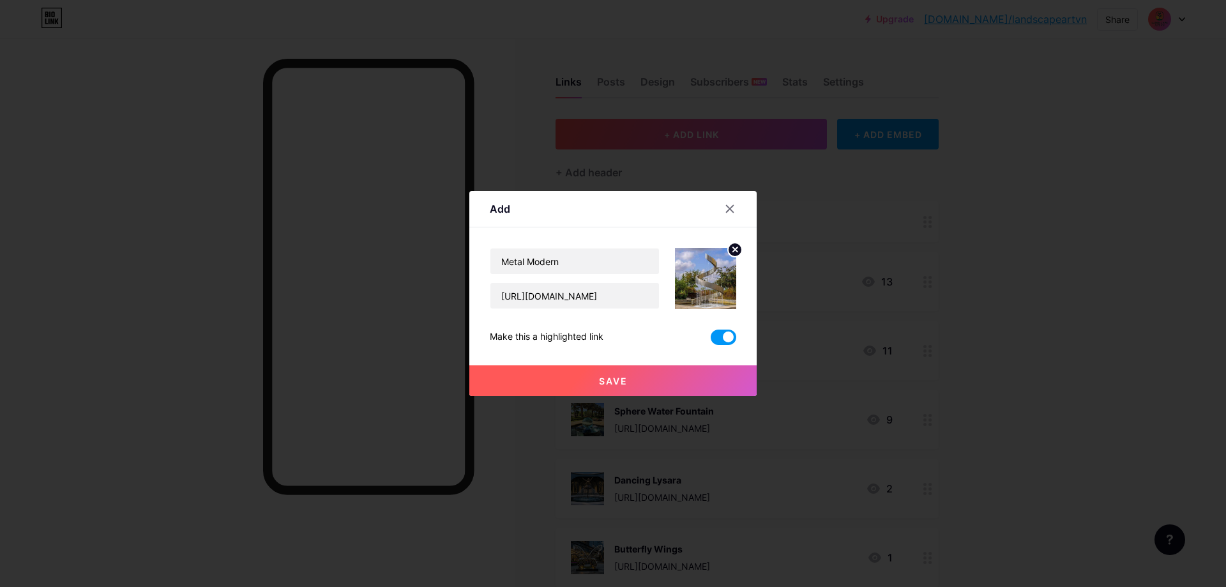
click at [640, 378] on button "Save" at bounding box center [613, 380] width 287 height 31
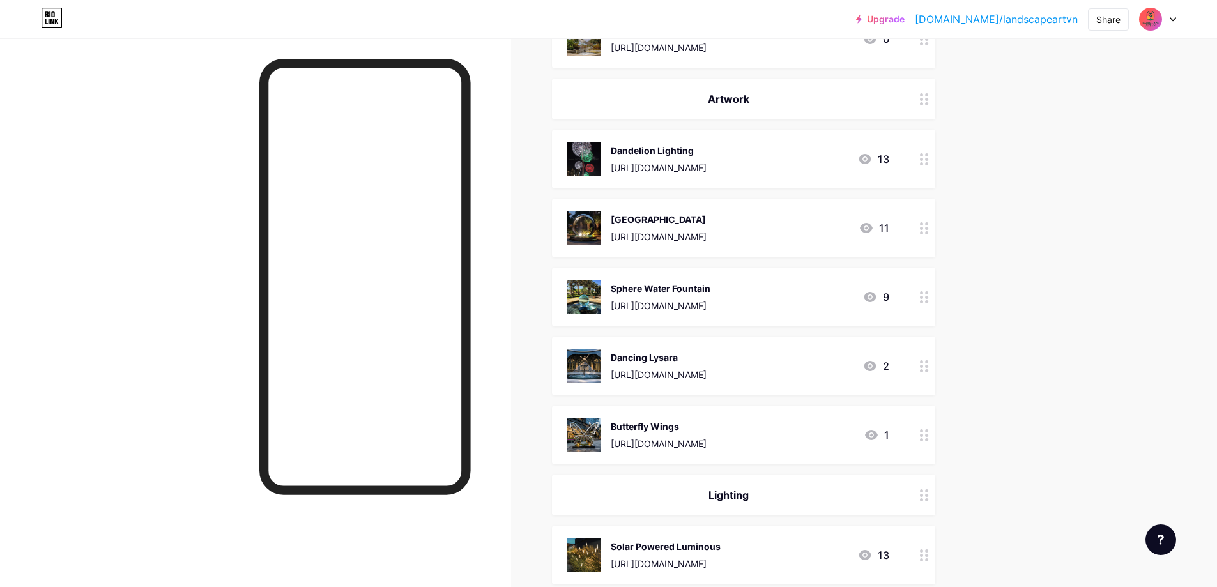
scroll to position [128, 0]
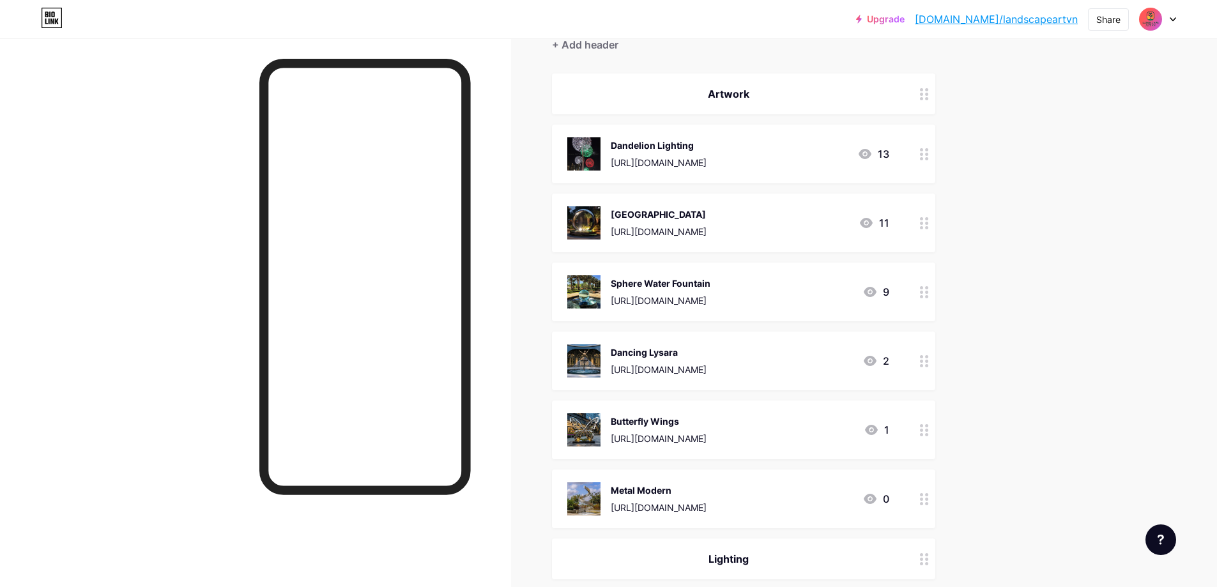
click at [584, 429] on img at bounding box center [583, 429] width 33 height 33
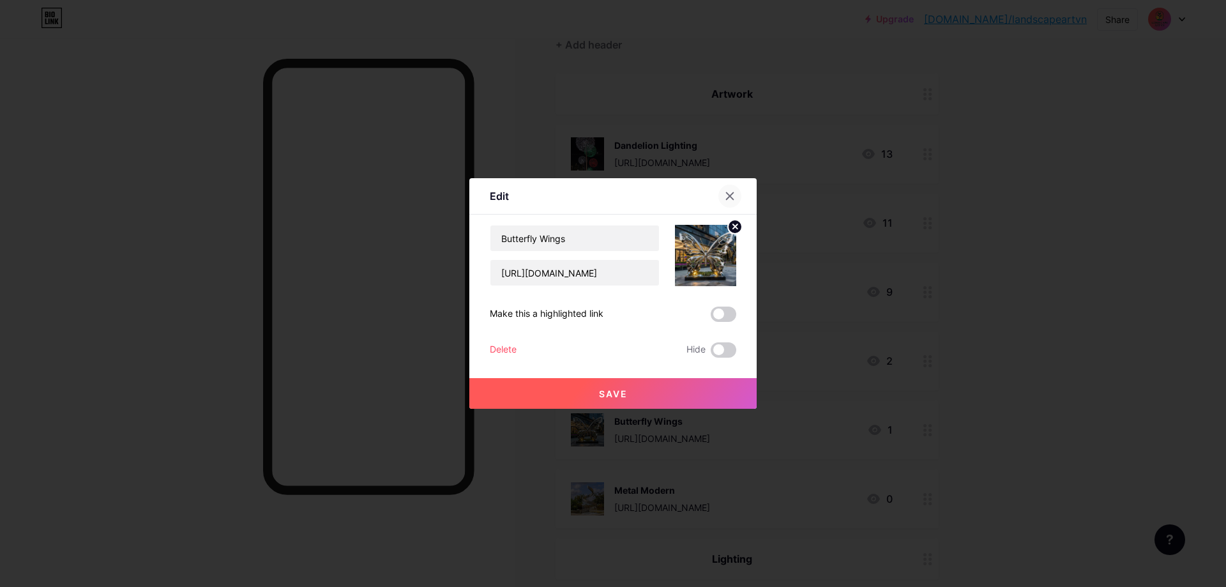
click at [729, 199] on icon at bounding box center [730, 196] width 10 height 10
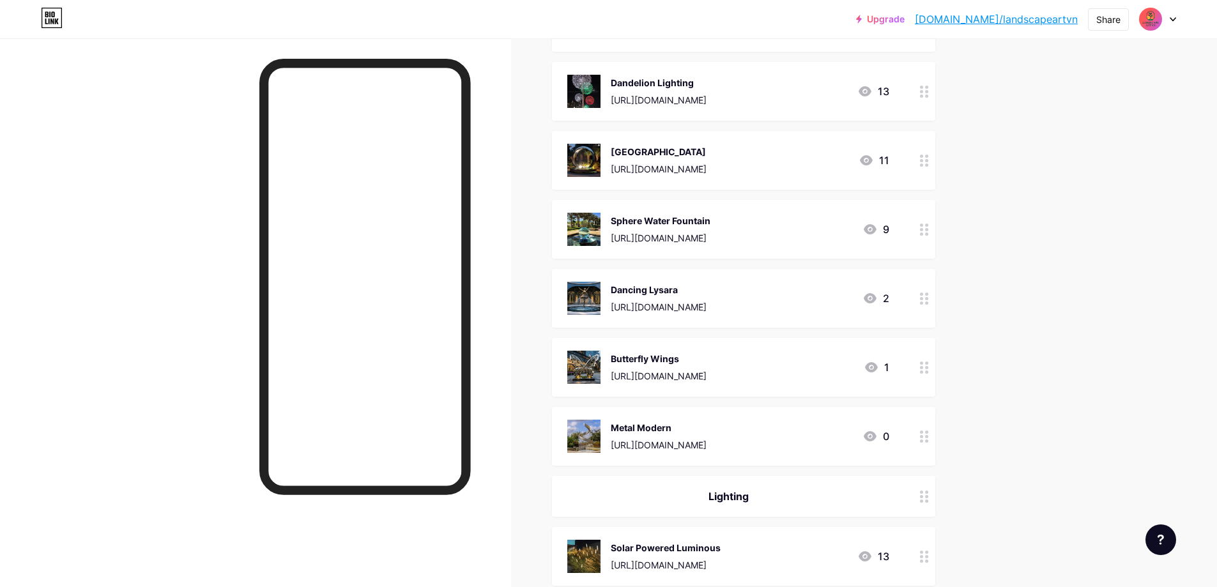
scroll to position [192, 0]
click at [595, 91] on img at bounding box center [583, 89] width 33 height 33
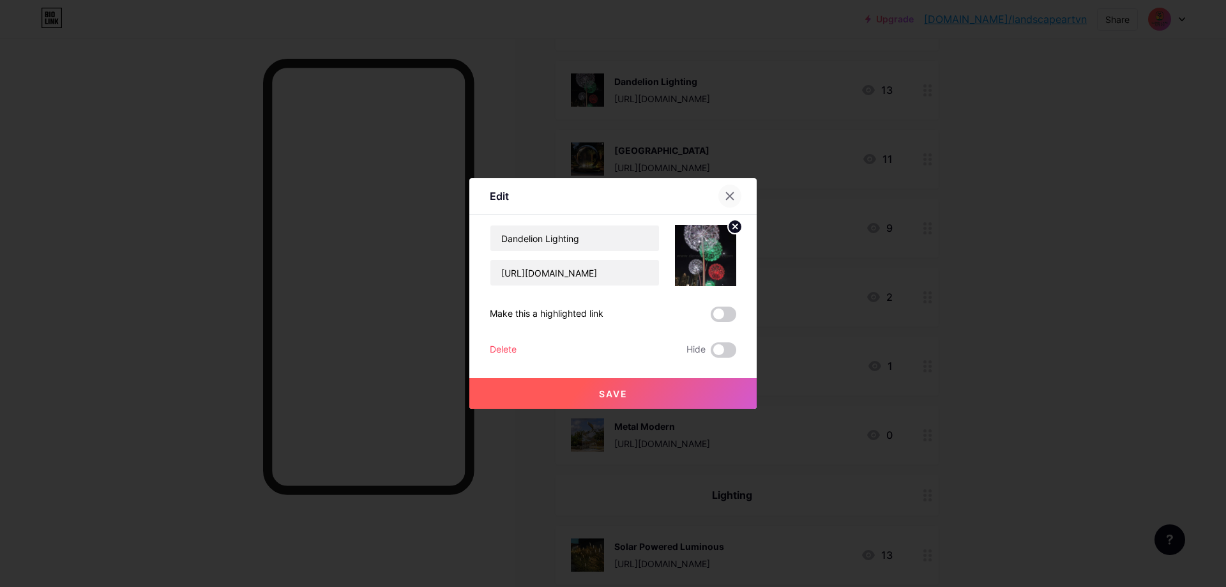
click at [725, 199] on icon at bounding box center [730, 196] width 10 height 10
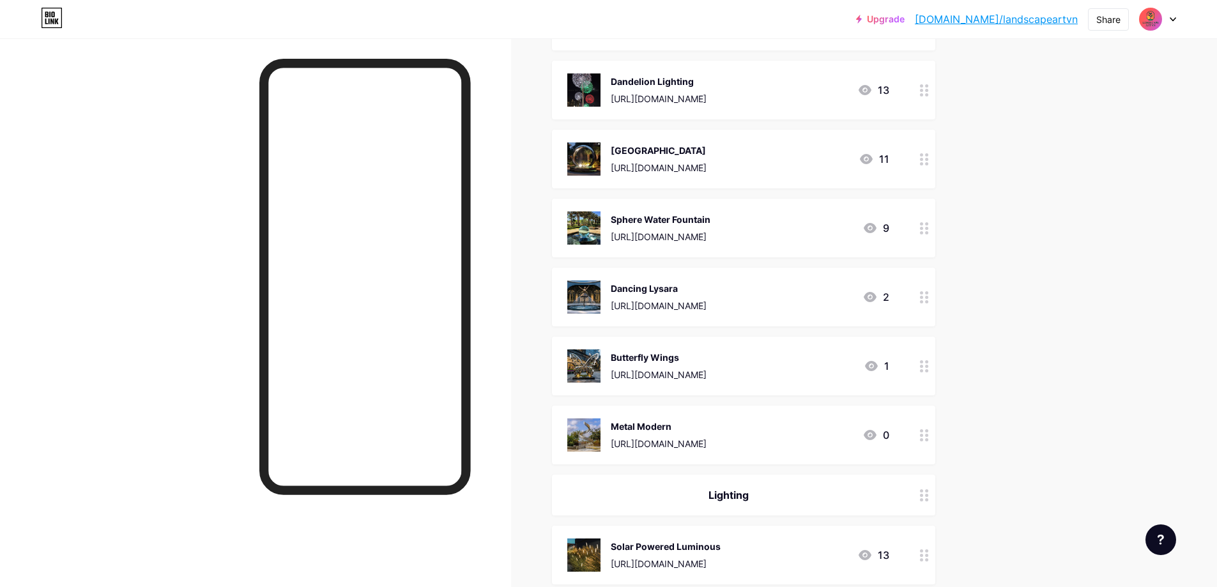
click at [706, 84] on div "Dandelion Lighting" at bounding box center [659, 81] width 96 height 13
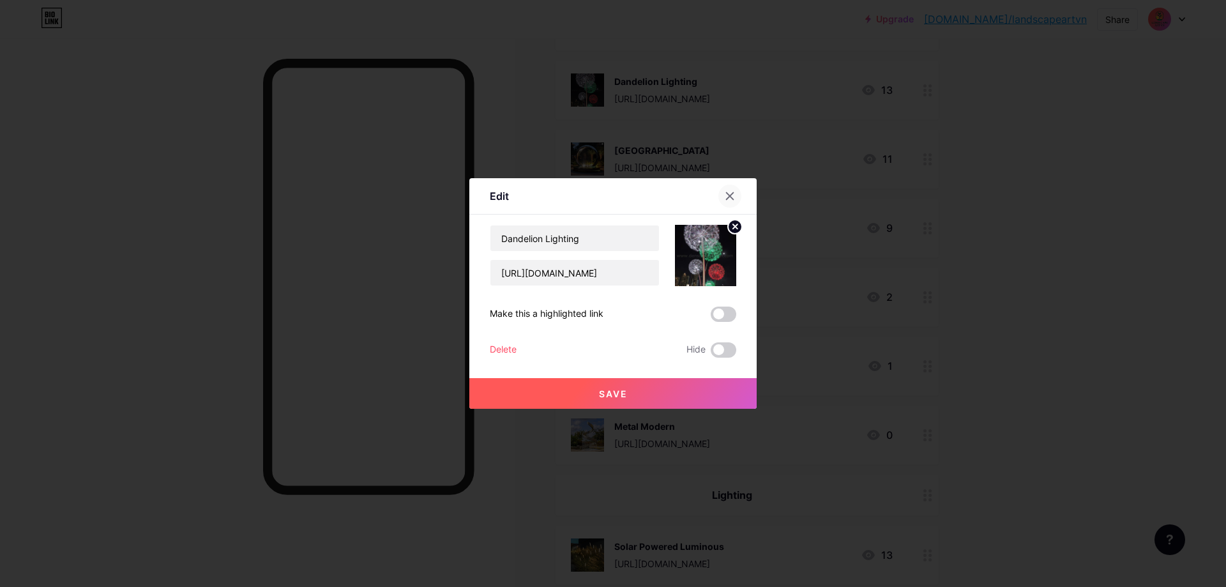
click at [725, 200] on icon at bounding box center [730, 196] width 10 height 10
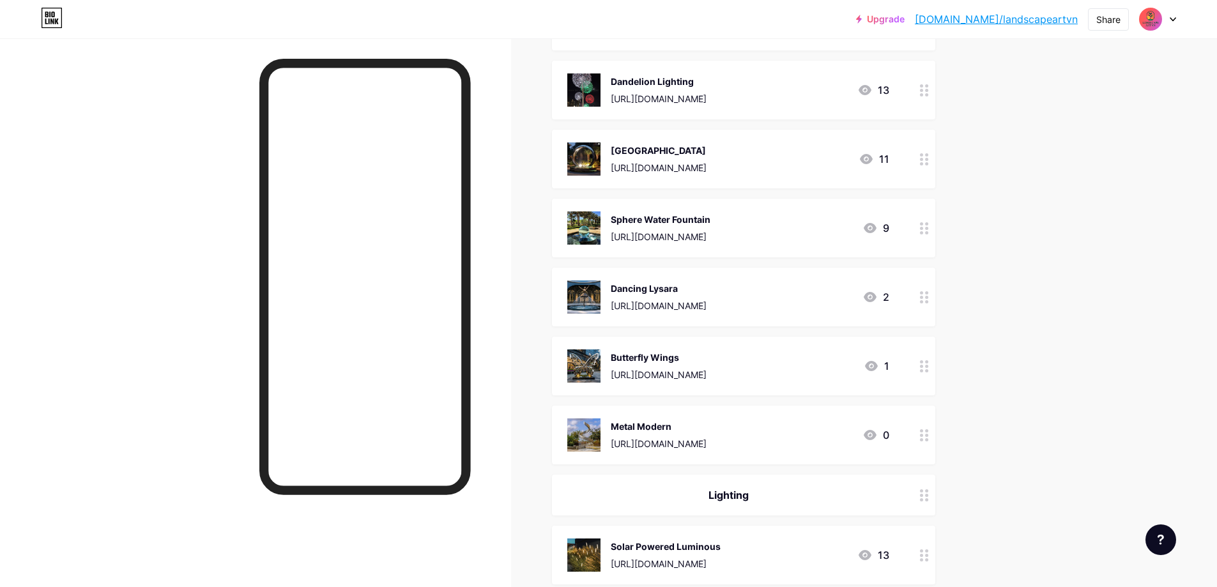
drag, startPoint x: 611, startPoint y: 78, endPoint x: 698, endPoint y: 82, distance: 87.0
click at [698, 82] on div "Dandelion Lighting https://s.click.aliexpress.com/e/_onmdr6D" at bounding box center [636, 89] width 139 height 33
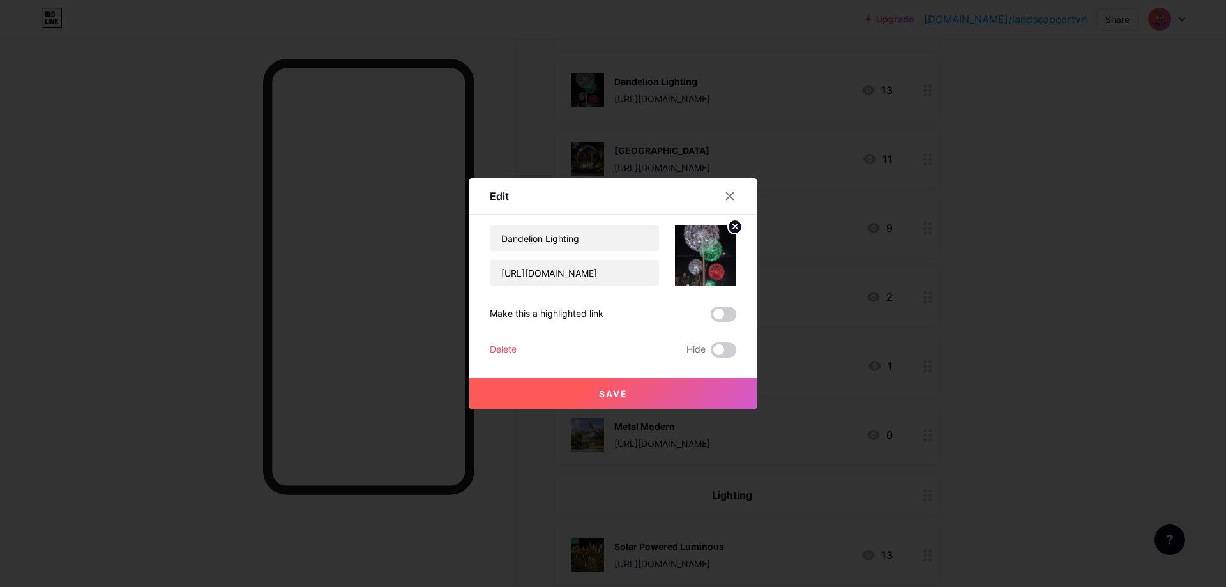
drag, startPoint x: 687, startPoint y: 81, endPoint x: 1053, endPoint y: 209, distance: 387.7
click at [1081, 208] on div at bounding box center [613, 293] width 1226 height 587
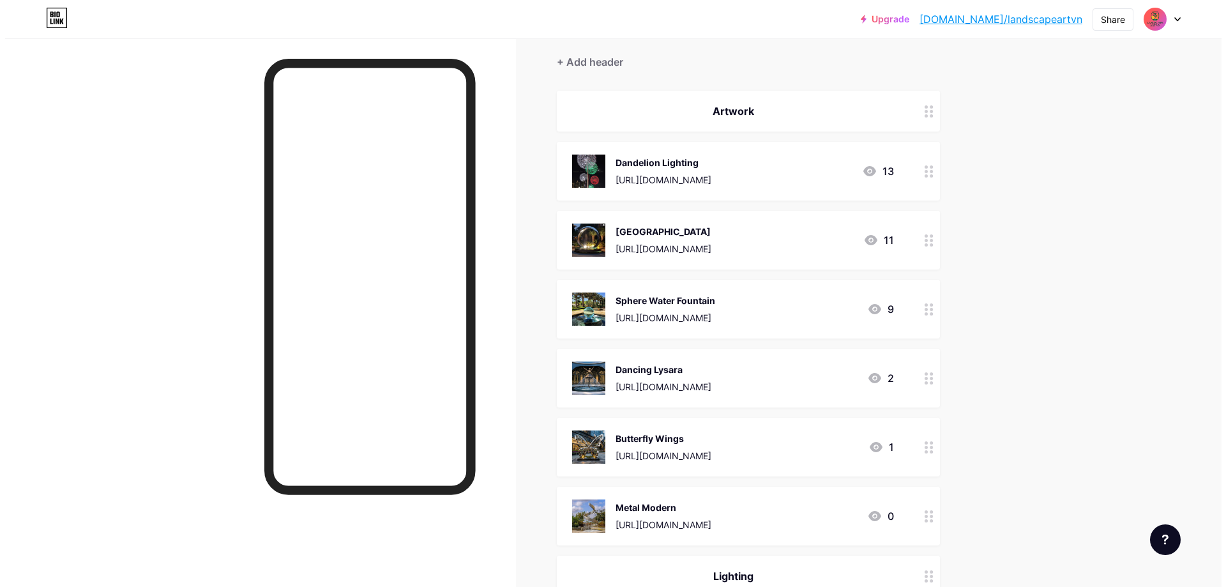
scroll to position [0, 0]
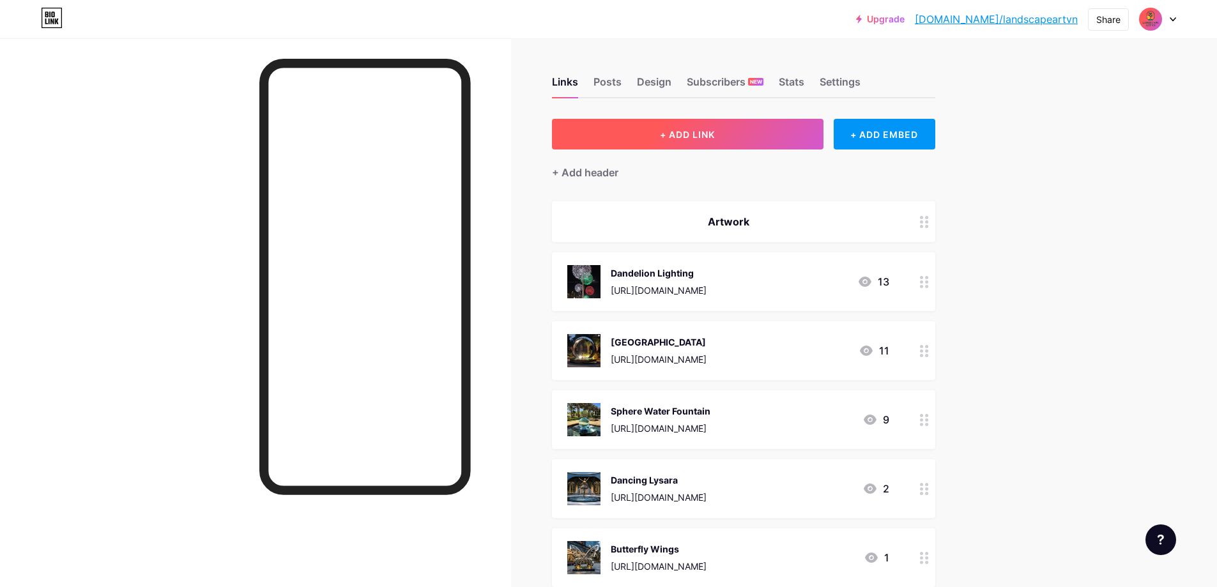
click at [715, 134] on span "+ ADD LINK" at bounding box center [687, 134] width 55 height 11
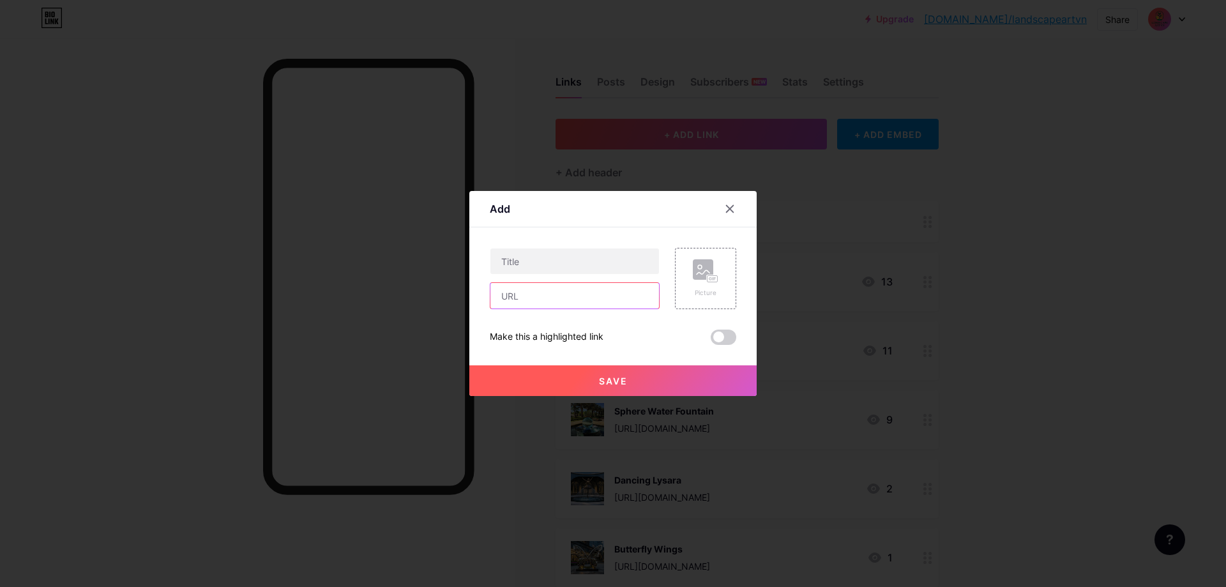
click at [518, 298] on input "text" at bounding box center [575, 296] width 169 height 26
click at [550, 303] on input "text" at bounding box center [575, 296] width 169 height 26
paste input "[URL][DOMAIN_NAME]"
type input "[URL][DOMAIN_NAME]"
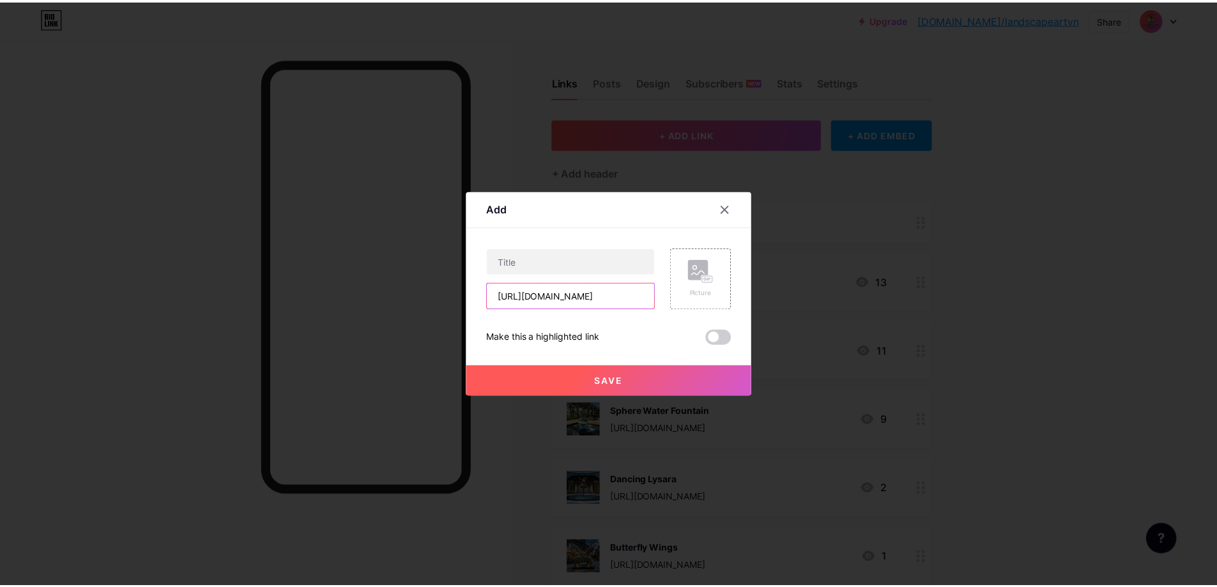
scroll to position [0, 0]
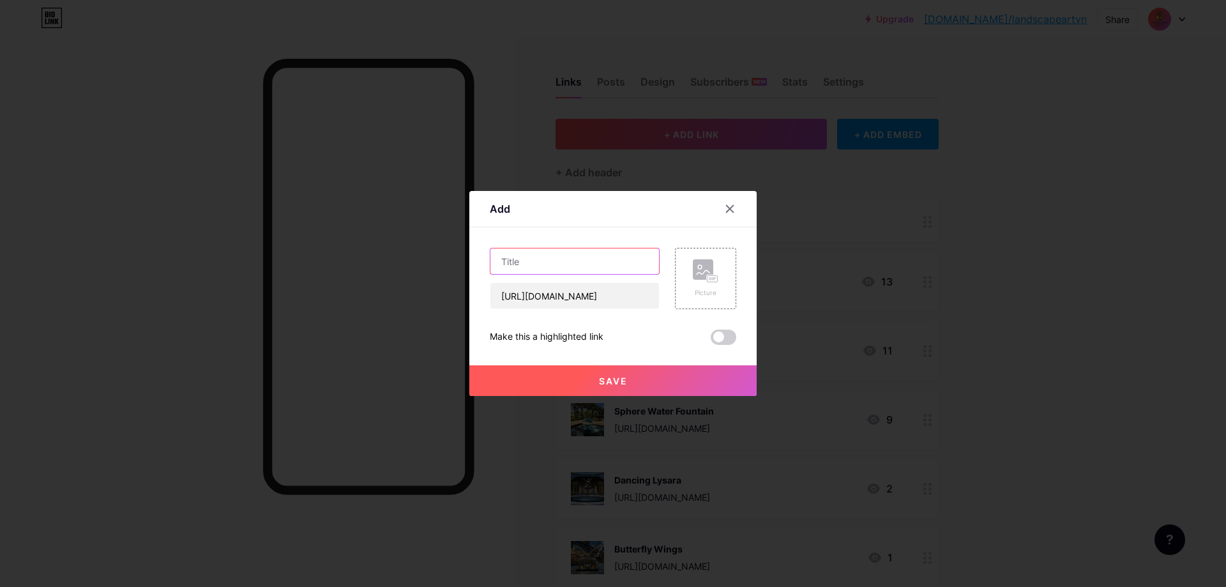
click at [537, 263] on input "text" at bounding box center [575, 261] width 169 height 26
paste input "Dandelion Stainless Steel"
type input "Dandelion Stainless Steel"
click at [701, 276] on rect at bounding box center [703, 269] width 20 height 20
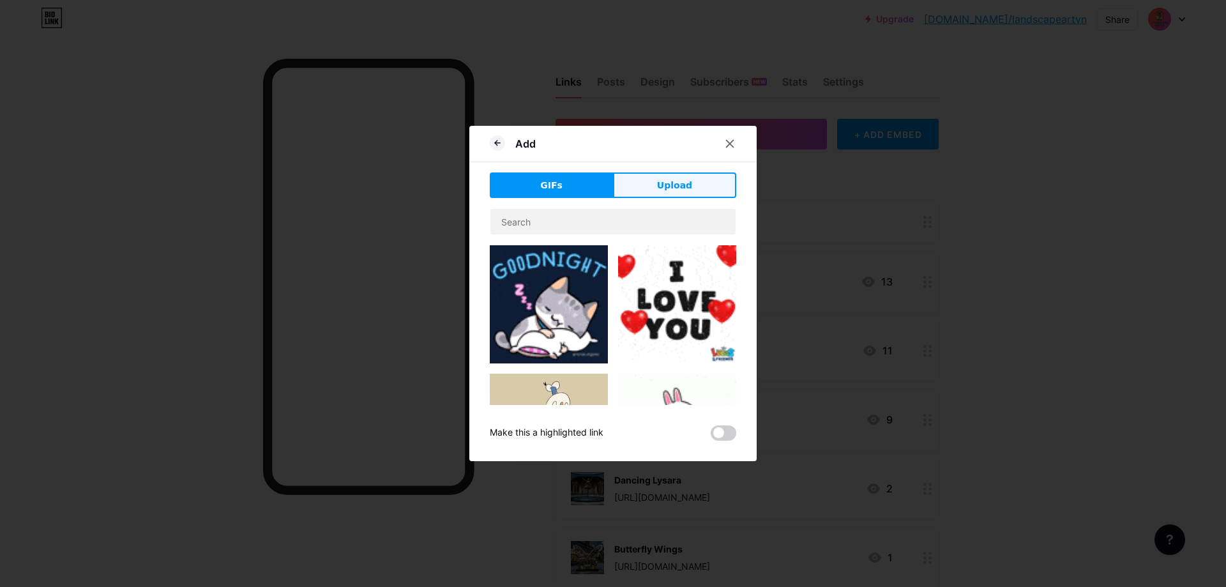
click at [659, 192] on span "Upload" at bounding box center [674, 185] width 35 height 13
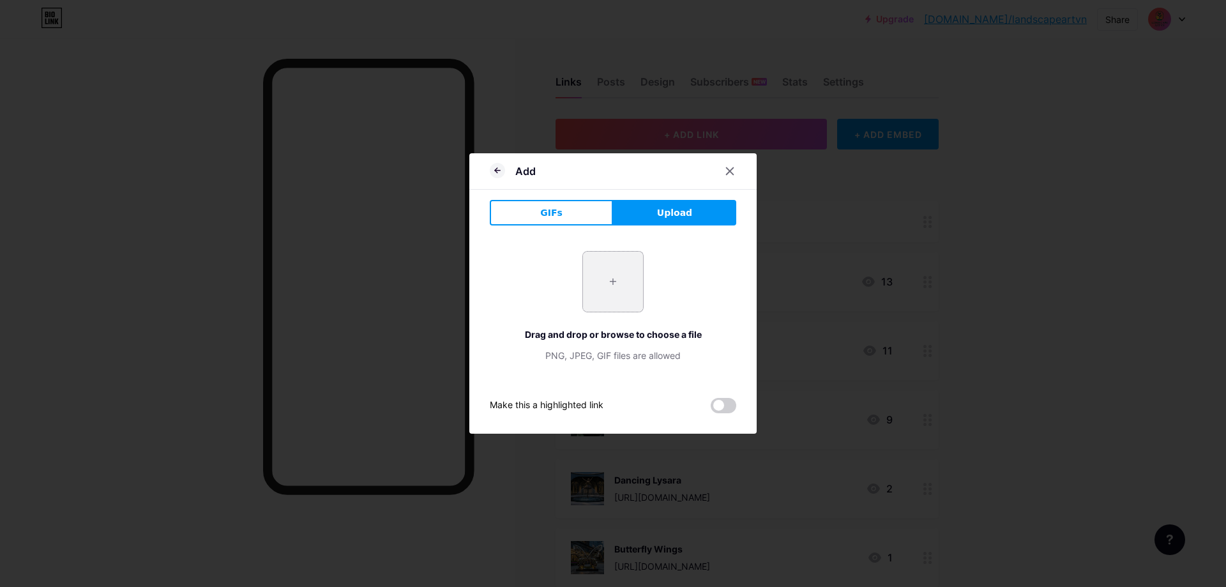
click at [612, 278] on input "file" at bounding box center [613, 282] width 60 height 60
type input "C:\fakepath\9a76e38f60bb837cf11c28c0e0a3a0a9.jpg"
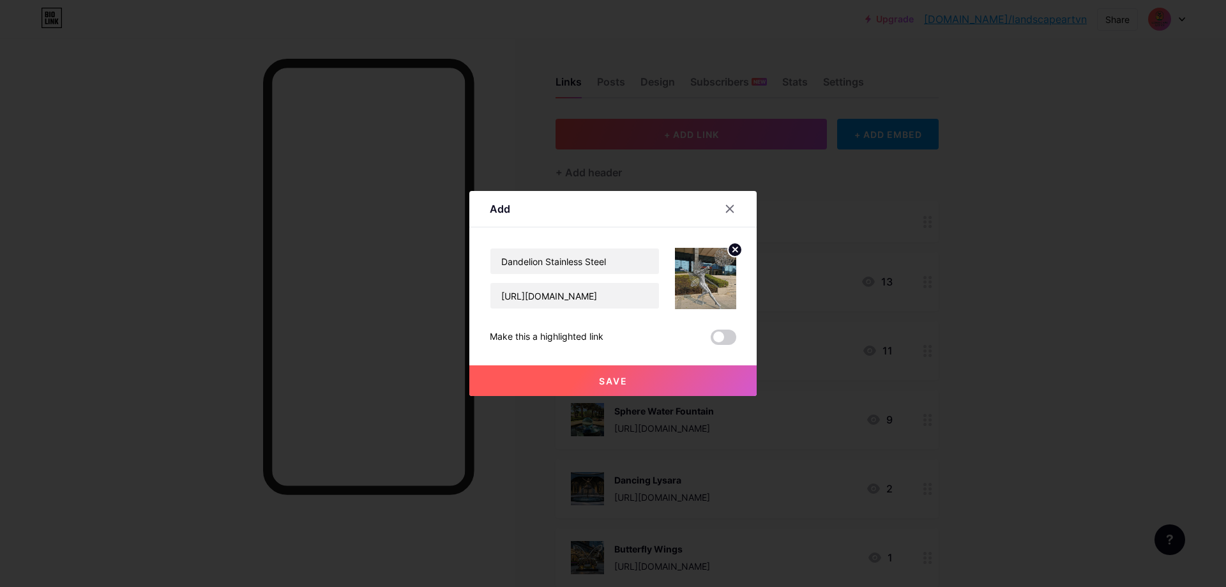
click at [712, 333] on span at bounding box center [724, 337] width 26 height 15
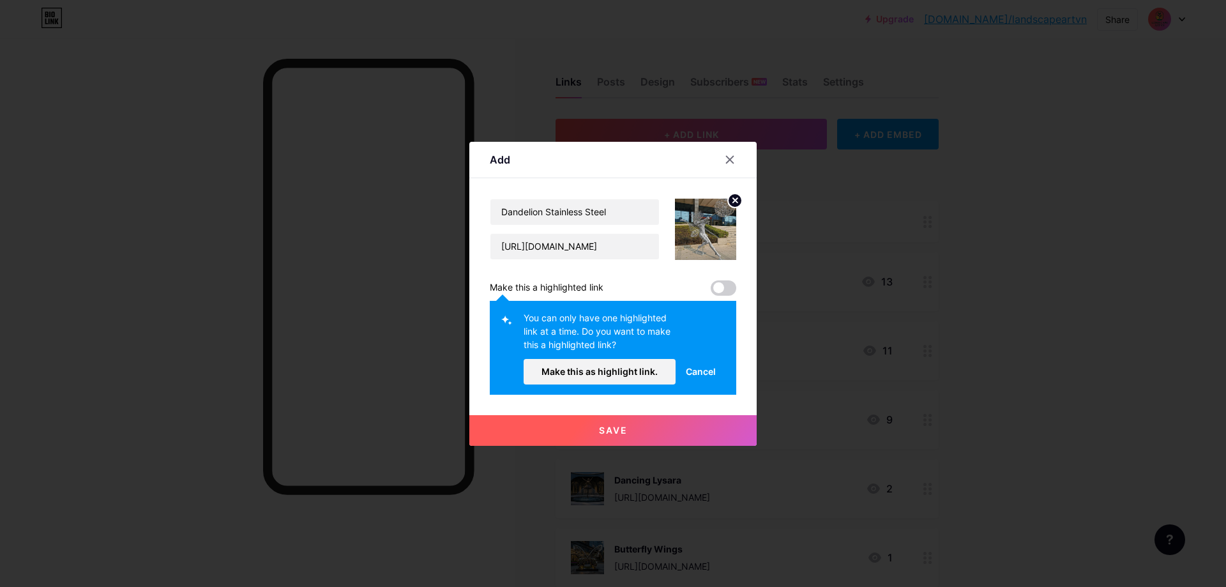
click at [716, 296] on div "Dandelion Stainless Steel https://s.click.aliexpress.com/e/_oCCEM6D Make this a…" at bounding box center [613, 297] width 247 height 196
click at [719, 291] on span at bounding box center [724, 287] width 26 height 15
click at [635, 378] on button "Make this as highlight link." at bounding box center [600, 372] width 152 height 26
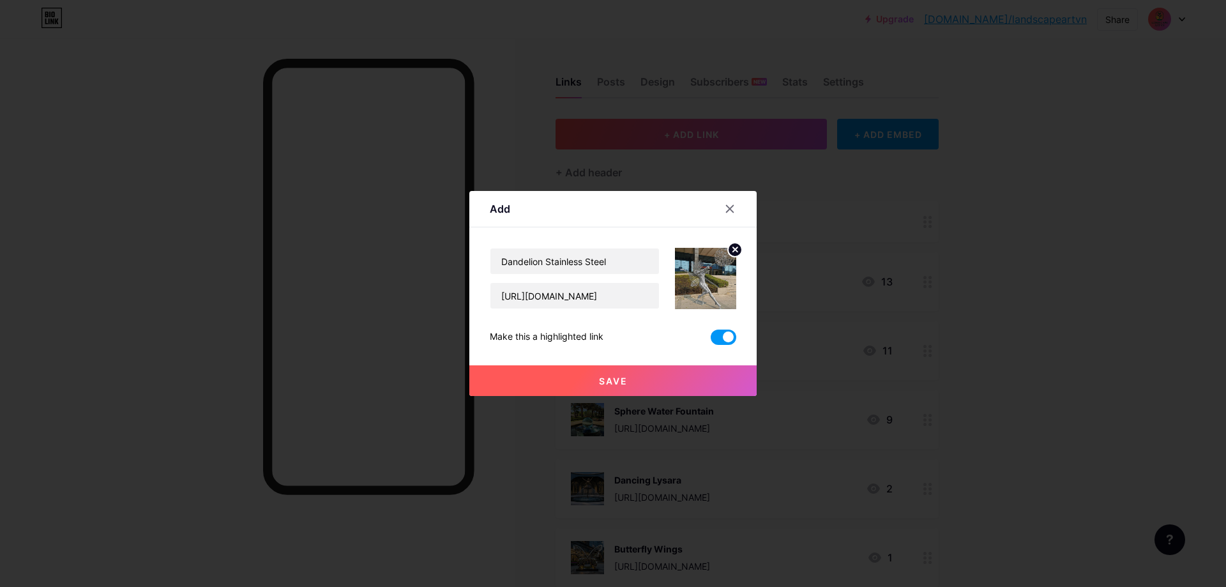
click at [646, 384] on button "Save" at bounding box center [613, 380] width 287 height 31
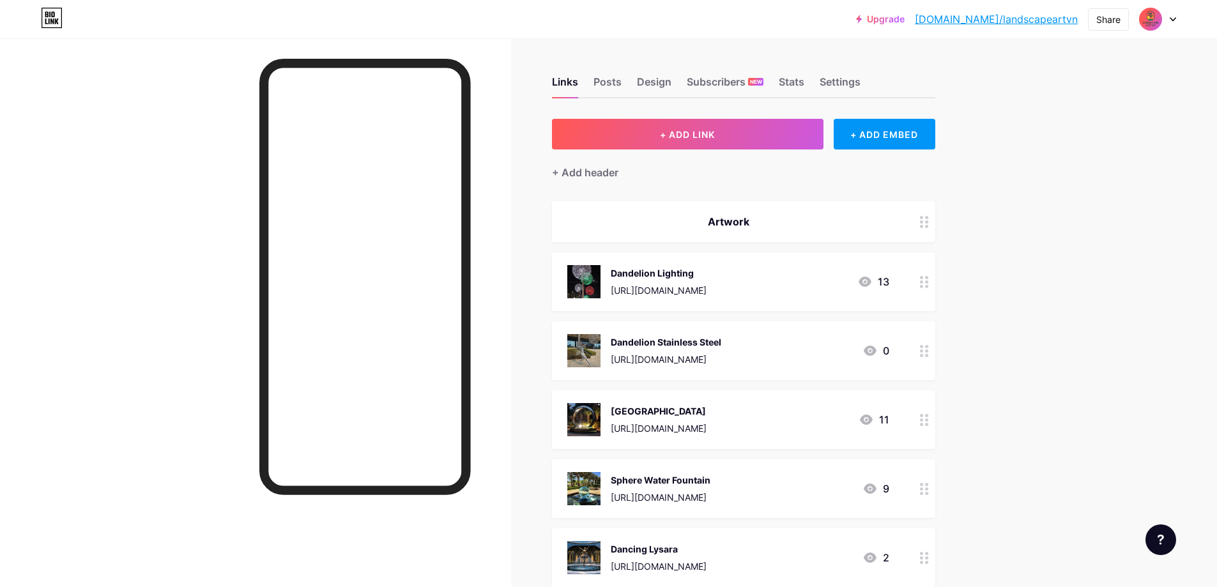
click at [928, 351] on circle at bounding box center [926, 350] width 3 height 3
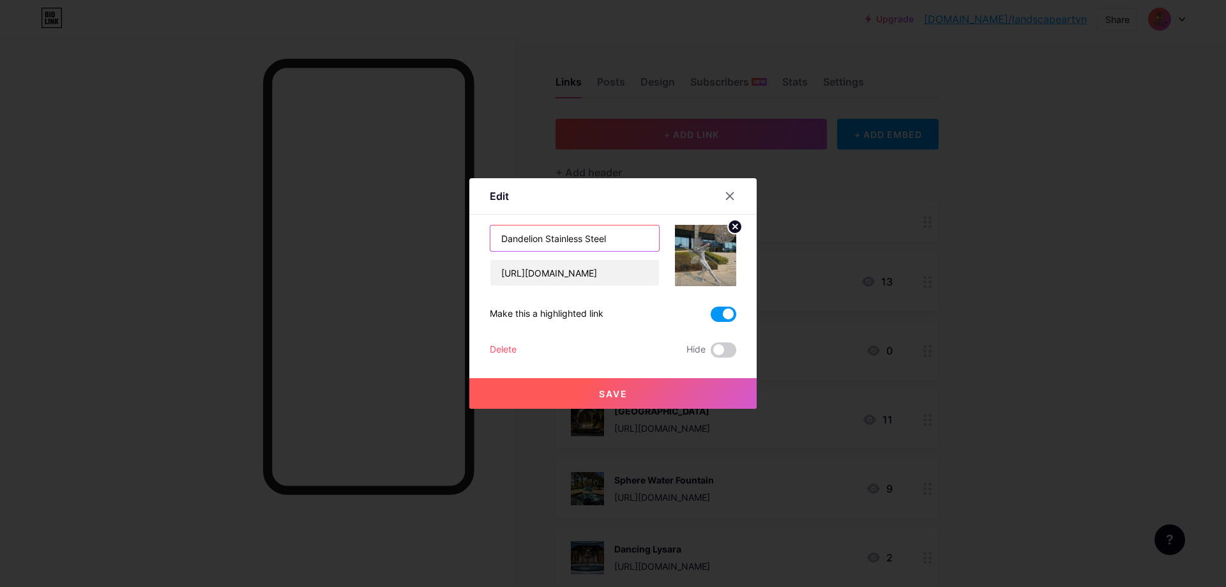
drag, startPoint x: 620, startPoint y: 247, endPoint x: 451, endPoint y: 245, distance: 169.3
click at [416, 244] on div "Edit Content YouTube Play YouTube video without leaving your page. ADD Vimeo Pl…" at bounding box center [613, 293] width 1226 height 587
paste input "Fairy Dandelion"
type input "Fairy Dandelion"
click at [678, 389] on button "Save" at bounding box center [613, 393] width 287 height 31
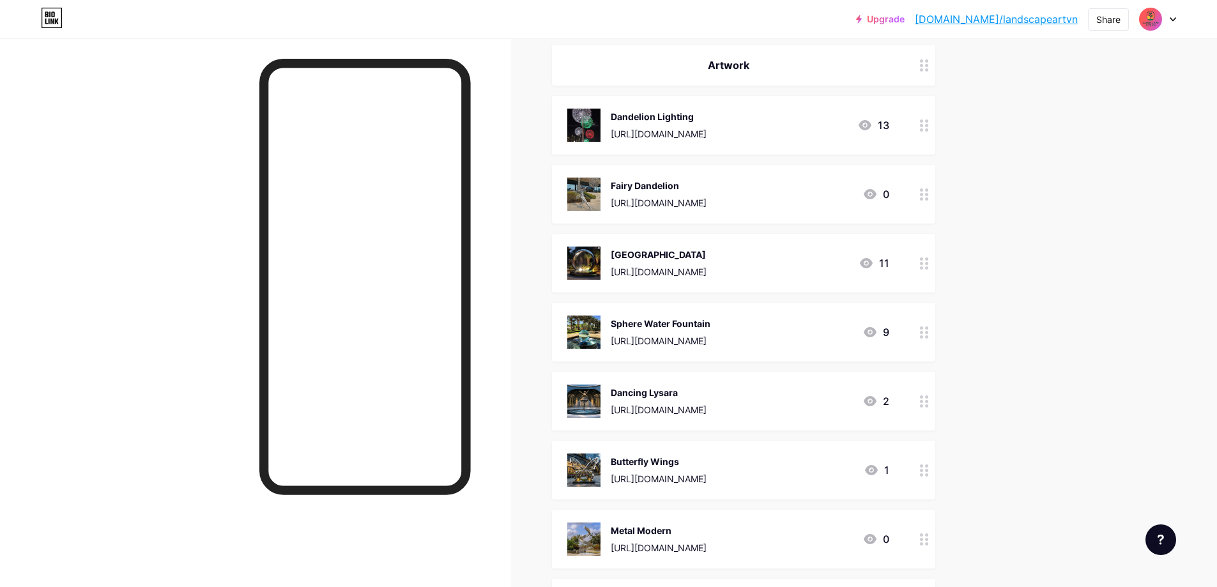
scroll to position [128, 0]
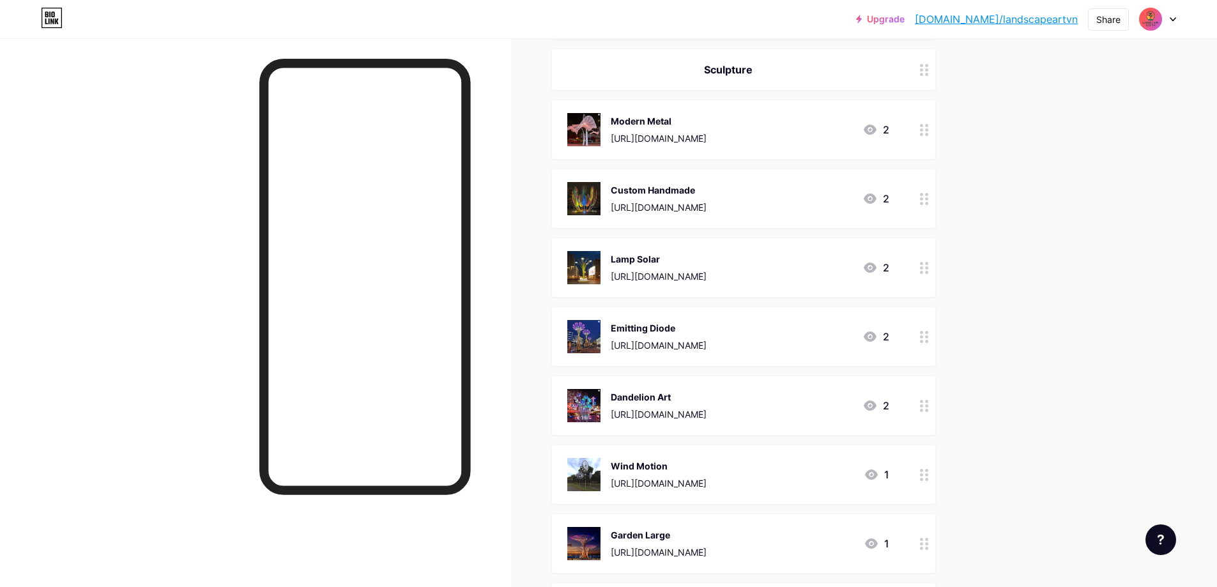
scroll to position [1214, 0]
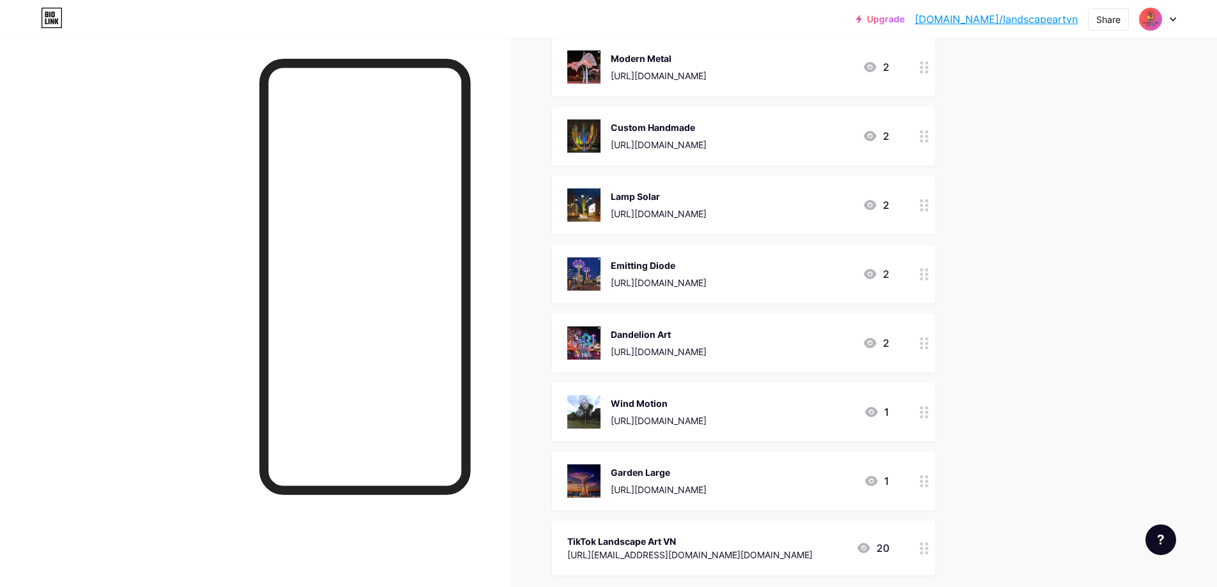
click at [589, 414] on img at bounding box center [583, 411] width 33 height 33
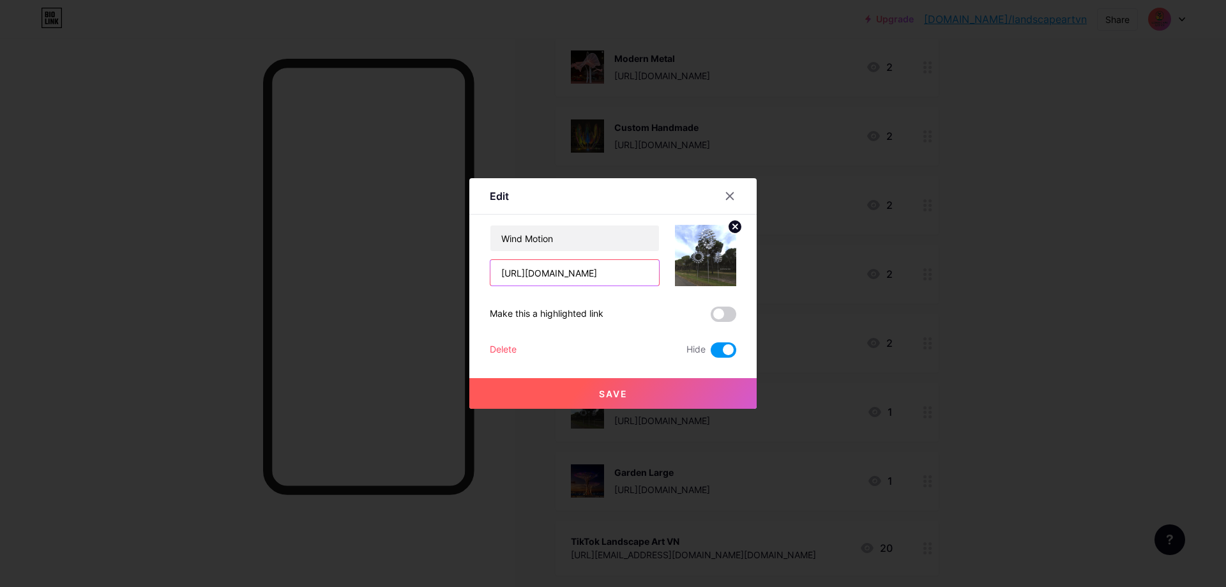
click at [586, 270] on input "[URL][DOMAIN_NAME]" at bounding box center [575, 273] width 169 height 26
drag, startPoint x: 586, startPoint y: 270, endPoint x: 567, endPoint y: 271, distance: 19.8
click at [567, 271] on input "[URL][DOMAIN_NAME]" at bounding box center [575, 273] width 169 height 26
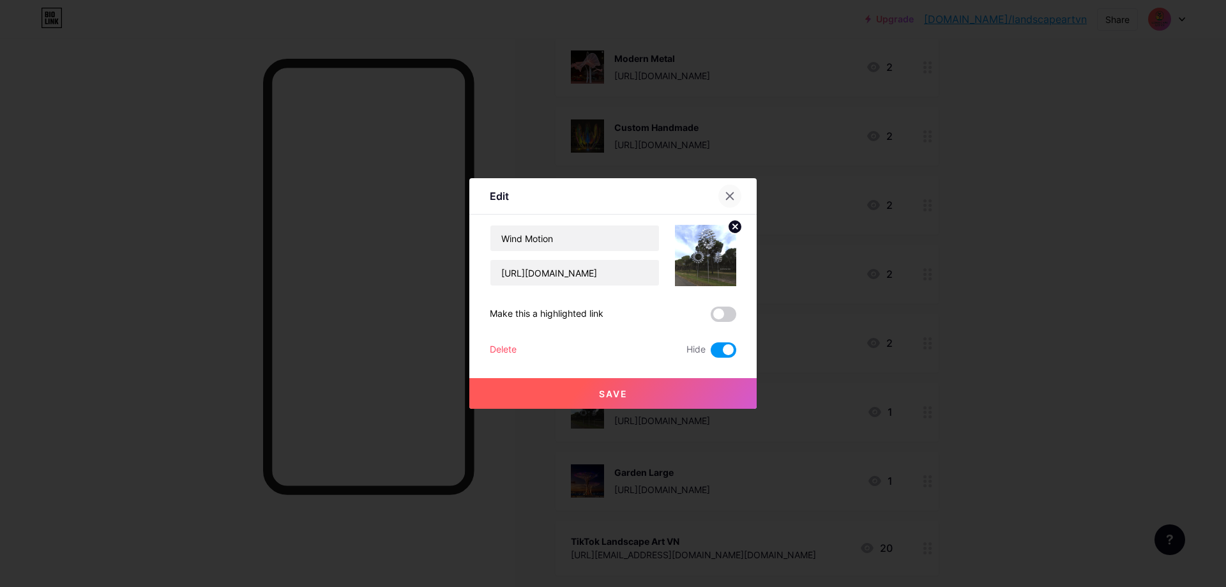
click at [727, 197] on icon at bounding box center [730, 196] width 7 height 7
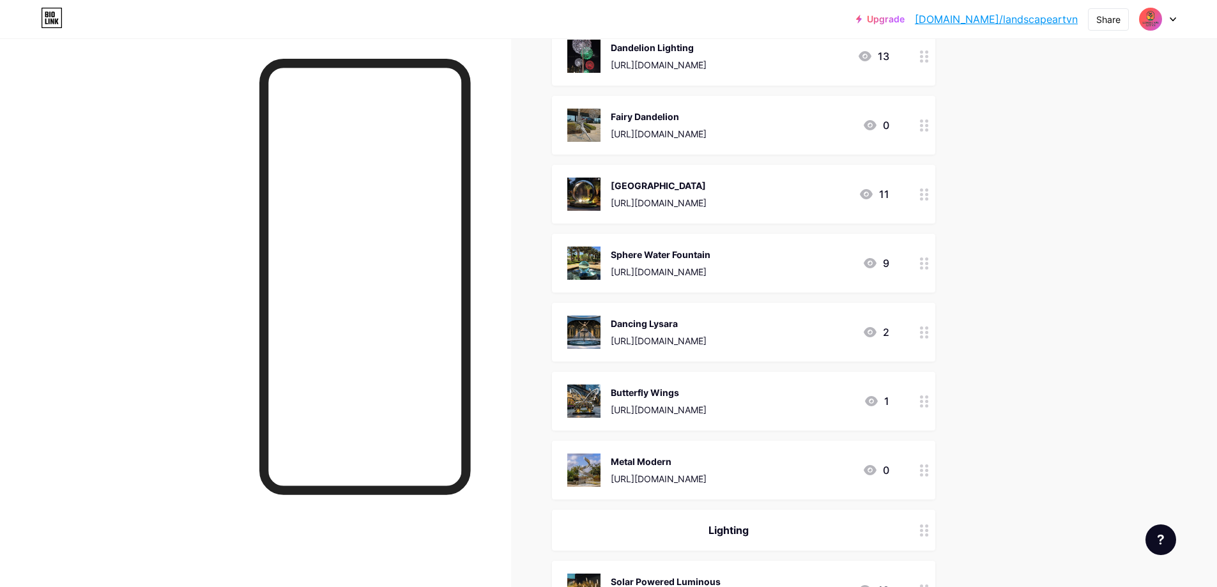
scroll to position [0, 0]
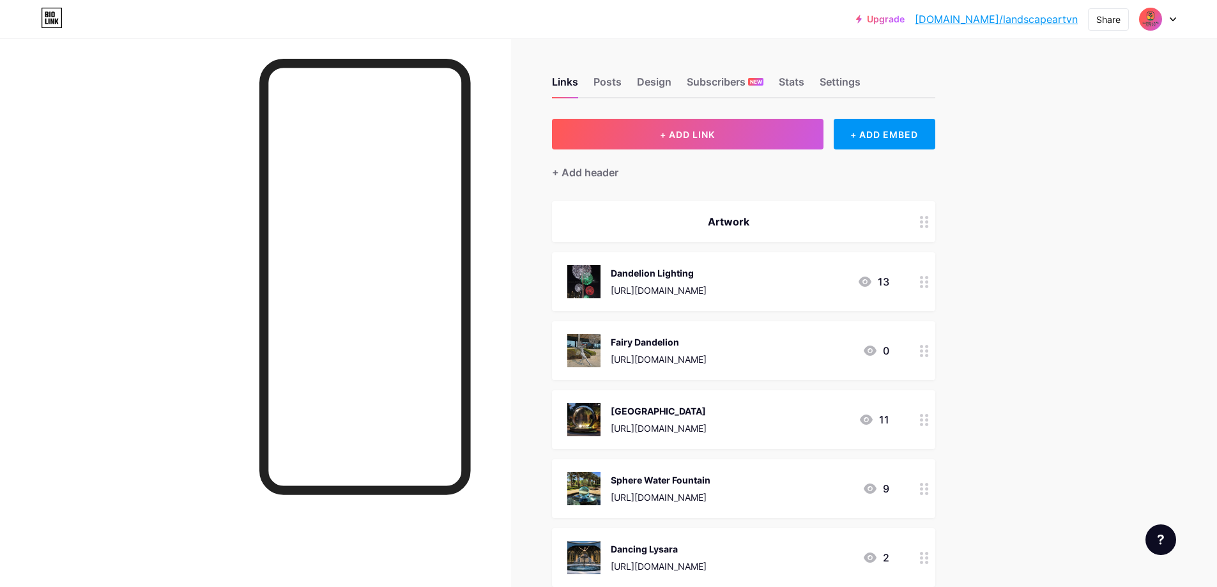
click at [975, 20] on link "[DOMAIN_NAME]/landscapeartvn" at bounding box center [996, 18] width 163 height 15
